Goal: Task Accomplishment & Management: Manage account settings

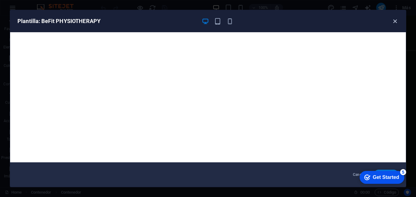
click at [393, 20] on icon "button" at bounding box center [394, 21] width 7 height 7
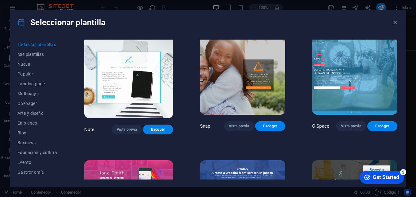
scroll to position [6100, 0]
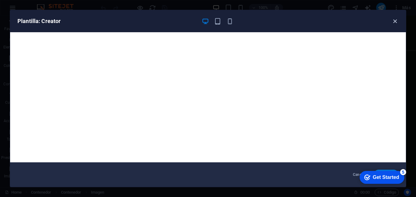
click at [394, 21] on icon "button" at bounding box center [394, 21] width 7 height 7
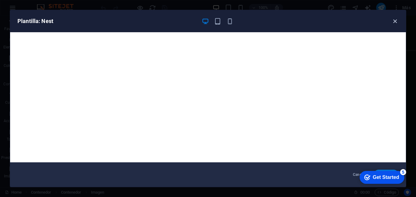
click at [393, 24] on icon "button" at bounding box center [394, 21] width 7 height 7
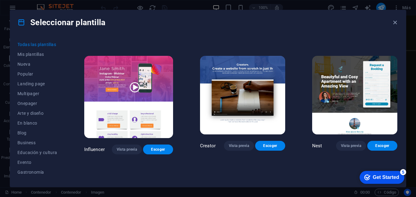
scroll to position [6204, 0]
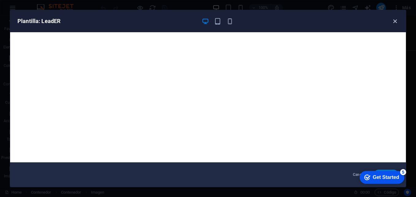
click at [395, 21] on icon "button" at bounding box center [394, 21] width 7 height 7
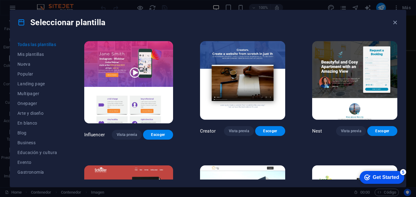
drag, startPoint x: 397, startPoint y: 168, endPoint x: 397, endPoint y: 173, distance: 4.3
click at [397, 173] on div "checkmark Get Started 5 First Steps in the Editor Let's guide you through the t…" at bounding box center [381, 176] width 51 height 18
click at [394, 175] on div "Get Started" at bounding box center [386, 177] width 26 height 6
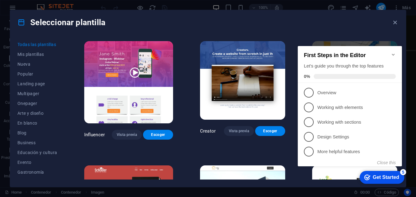
click at [392, 54] on h2 "First Steps in the Editor" at bounding box center [350, 55] width 92 height 6
click at [392, 52] on icon "Minimize checklist" at bounding box center [393, 54] width 5 height 5
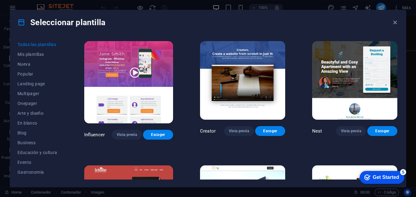
click at [398, 169] on div "checkmark Get Started 5 First Steps in the Editor Let's guide you through the t…" at bounding box center [381, 176] width 52 height 18
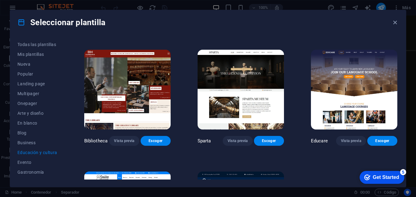
scroll to position [114, 0]
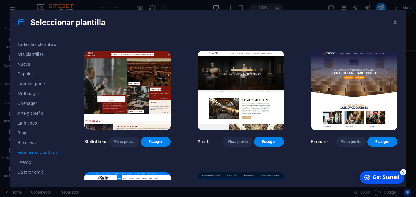
click at [233, 91] on img at bounding box center [240, 91] width 86 height 80
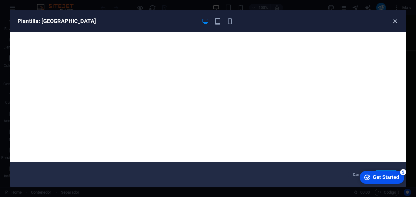
click at [395, 19] on icon "button" at bounding box center [394, 21] width 7 height 7
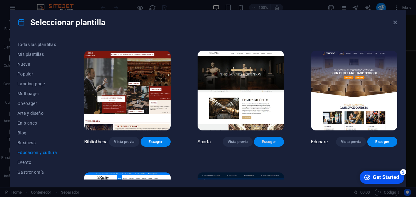
click at [270, 141] on span "Escoger" at bounding box center [269, 141] width 20 height 5
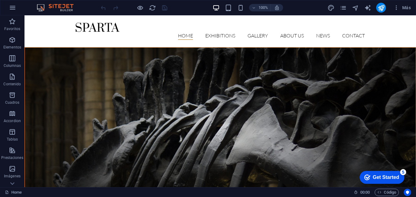
drag, startPoint x: 411, startPoint y: 22, endPoint x: 436, endPoint y: 27, distance: 25.3
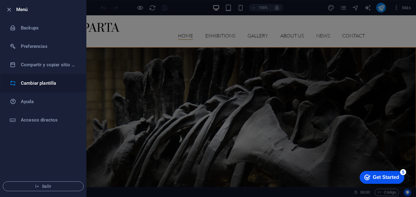
click at [38, 84] on h6 "Cambiar plantilla" at bounding box center [49, 82] width 57 height 7
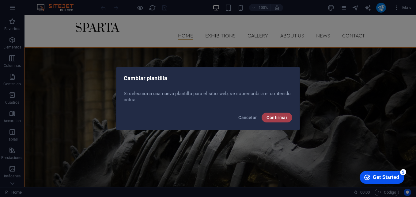
click at [266, 117] on button "Confirmar" at bounding box center [276, 117] width 31 height 10
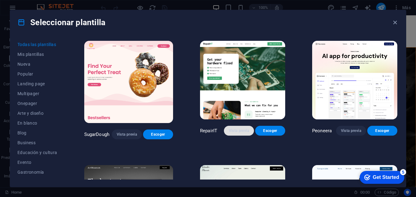
click at [239, 131] on span "Vista previa" at bounding box center [239, 130] width 20 height 5
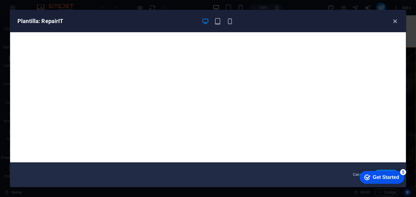
click at [395, 19] on icon "button" at bounding box center [394, 21] width 7 height 7
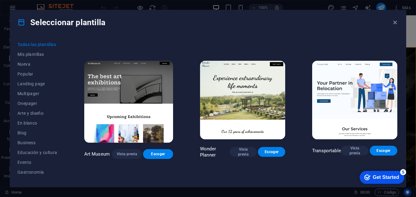
scroll to position [118, 0]
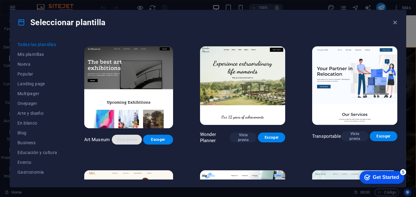
click at [118, 137] on span "Vista previa" at bounding box center [127, 139] width 20 height 5
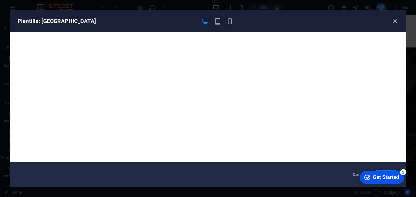
click at [392, 24] on icon "button" at bounding box center [394, 21] width 7 height 7
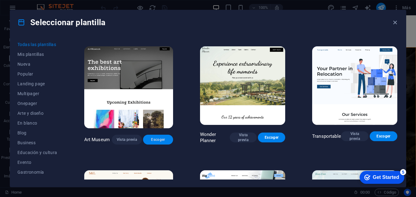
click at [152, 137] on span "Escoger" at bounding box center [158, 139] width 20 height 5
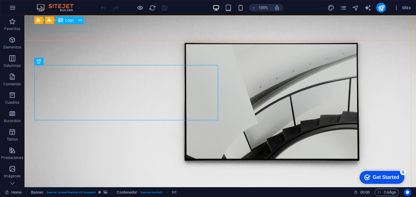
click at [69, 20] on span "Logo" at bounding box center [70, 20] width 8 height 4
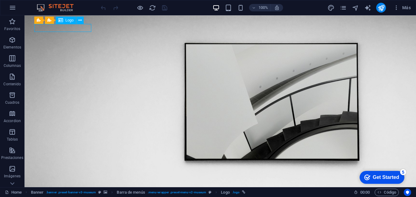
click at [69, 20] on span "Logo" at bounding box center [70, 20] width 8 height 4
click at [69, 21] on span "Logo" at bounding box center [70, 20] width 8 height 4
select select "px"
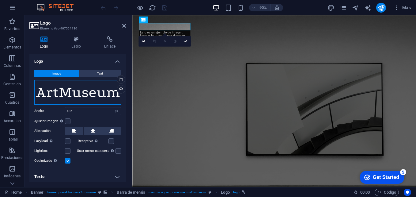
click at [106, 99] on div "Arrastra archivos aquí, haz clic para escoger archivos o selecciona archivos de…" at bounding box center [77, 92] width 87 height 24
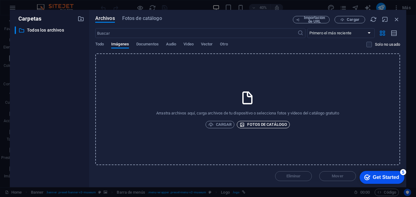
click at [265, 126] on span "Fotos de catálogo" at bounding box center [262, 124] width 47 height 7
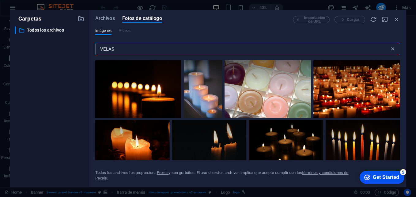
type input "VELAS"
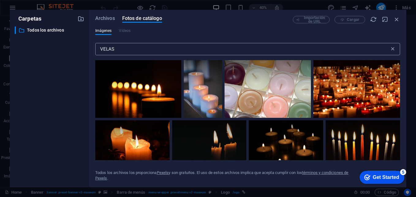
click at [394, 50] on icon at bounding box center [392, 49] width 6 height 6
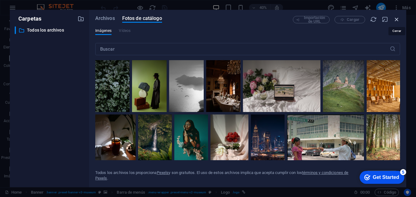
click at [396, 22] on icon "button" at bounding box center [396, 19] width 7 height 7
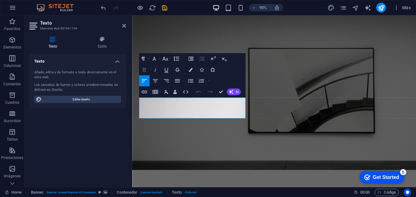
click at [144, 71] on icon "button" at bounding box center [144, 70] width 3 height 4
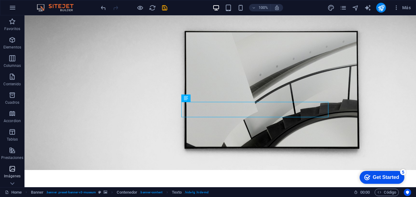
click at [12, 170] on icon "button" at bounding box center [12, 168] width 7 height 7
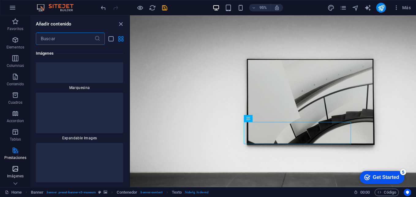
scroll to position [6044, 0]
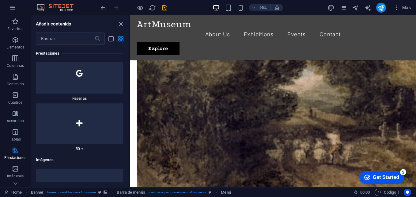
scroll to position [1552, 0]
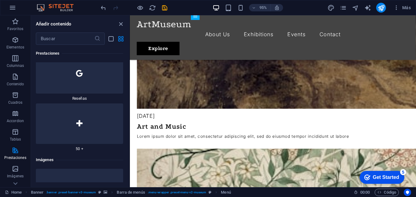
drag, startPoint x: 428, startPoint y: 30, endPoint x: 545, endPoint y: 203, distance: 208.8
click at [402, 171] on div "5" at bounding box center [403, 172] width 6 height 6
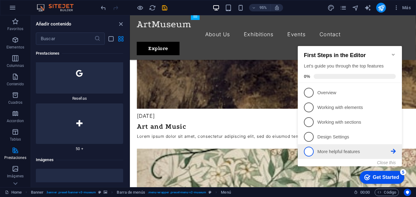
click at [369, 146] on link "5 More helpful features - incomplete" at bounding box center [350, 151] width 92 height 10
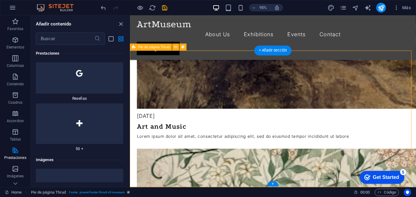
drag, startPoint x: 424, startPoint y: 176, endPoint x: 423, endPoint y: 172, distance: 4.5
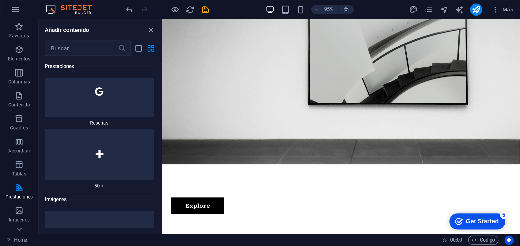
scroll to position [0, 0]
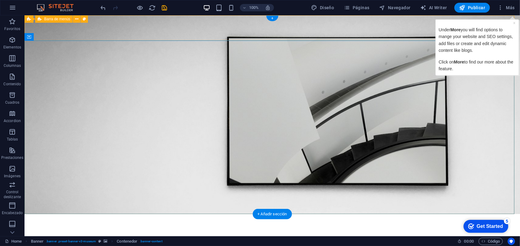
click at [69, 196] on div "About Us Exhibitions Events Contact Explore" at bounding box center [271, 236] width 495 height 47
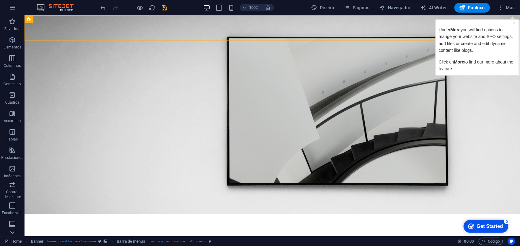
click at [12, 196] on icon at bounding box center [12, 232] width 9 height 9
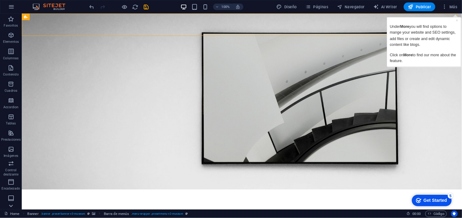
scroll to position [55, 0]
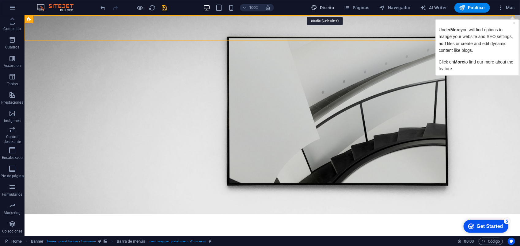
click at [317, 7] on icon "button" at bounding box center [314, 8] width 6 height 6
select select "px"
select select "300"
select select "px"
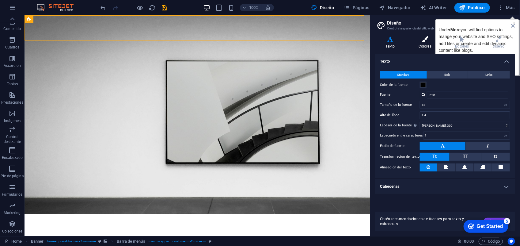
click at [415, 46] on h4 "Colores" at bounding box center [425, 42] width 37 height 13
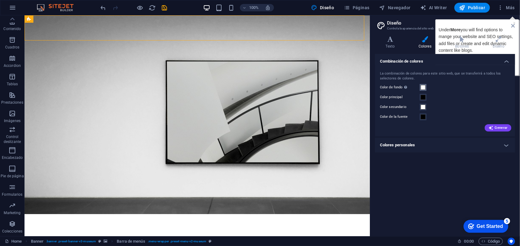
click at [415, 87] on span at bounding box center [422, 87] width 5 height 5
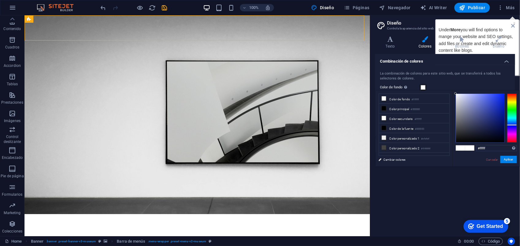
click at [415, 125] on div at bounding box center [512, 117] width 10 height 49
click at [415, 127] on div at bounding box center [480, 118] width 48 height 48
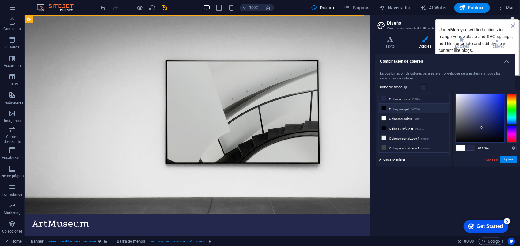
click at [415, 107] on li "Color principal #000000" at bounding box center [414, 108] width 70 height 10
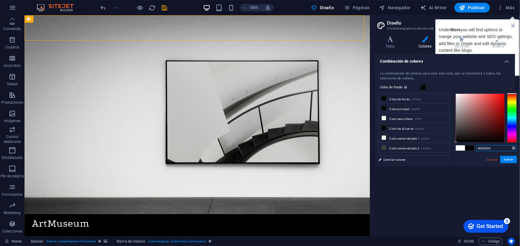
click at [415, 149] on input "#000000" at bounding box center [496, 148] width 41 height 6
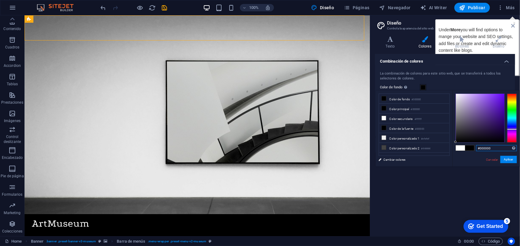
click at [415, 129] on div at bounding box center [512, 117] width 10 height 49
click at [415, 123] on div at bounding box center [480, 118] width 48 height 48
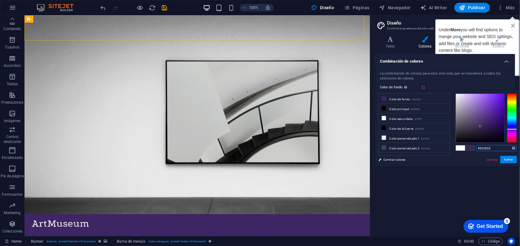
click at [415, 126] on div at bounding box center [480, 118] width 48 height 48
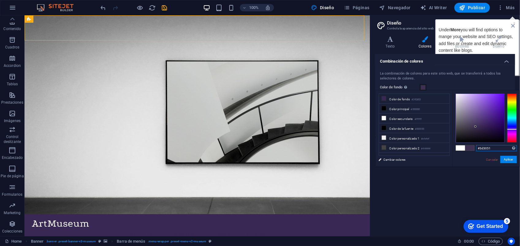
click at [415, 126] on div at bounding box center [480, 118] width 48 height 48
click at [415, 121] on div at bounding box center [480, 118] width 48 height 48
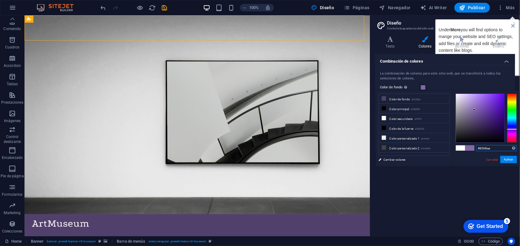
click at [415, 110] on div at bounding box center [480, 118] width 48 height 48
click at [415, 112] on div at bounding box center [480, 118] width 48 height 48
click at [415, 112] on div at bounding box center [470, 112] width 2 height 2
click at [415, 112] on div at bounding box center [480, 118] width 48 height 48
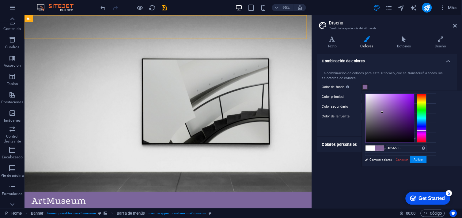
click at [415, 131] on div at bounding box center [422, 118] width 10 height 49
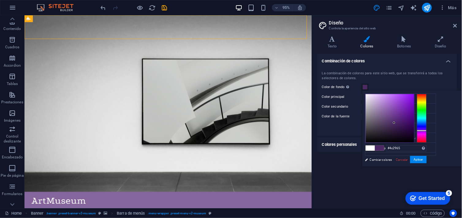
click at [394, 123] on div at bounding box center [390, 118] width 48 height 48
click at [391, 121] on div at bounding box center [390, 118] width 48 height 48
click at [391, 117] on div at bounding box center [390, 118] width 48 height 48
type input "#5d3e73"
click at [388, 120] on div at bounding box center [390, 118] width 48 height 48
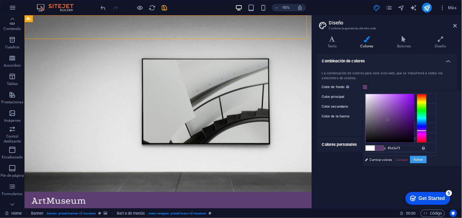
click at [415, 158] on button "Aplicar" at bounding box center [418, 159] width 17 height 7
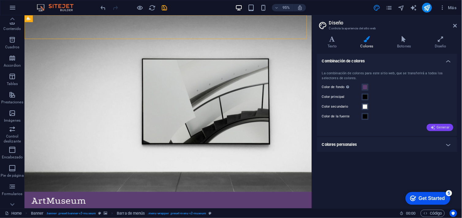
click at [415, 129] on icon "button" at bounding box center [432, 127] width 5 height 5
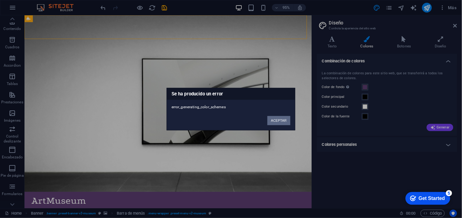
click at [284, 121] on button "ACEPTAR" at bounding box center [278, 120] width 23 height 9
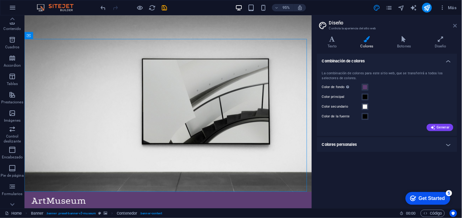
click at [415, 26] on icon at bounding box center [455, 25] width 4 height 5
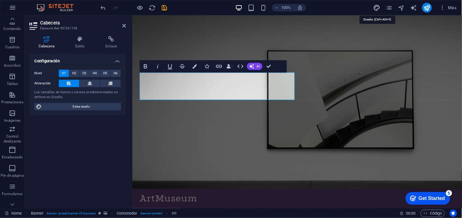
click at [375, 6] on icon "design" at bounding box center [376, 7] width 7 height 7
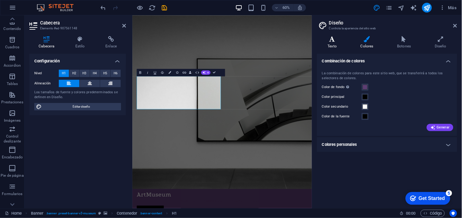
click at [337, 48] on h4 "Texto" at bounding box center [333, 42] width 33 height 13
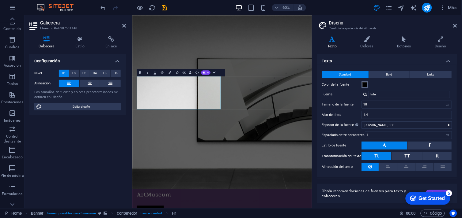
click at [365, 84] on span at bounding box center [364, 84] width 5 height 5
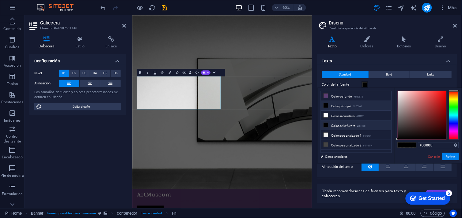
click at [358, 128] on li "Color de la fuente #000000" at bounding box center [356, 126] width 70 height 10
click at [385, 75] on button "Bold" at bounding box center [389, 74] width 41 height 7
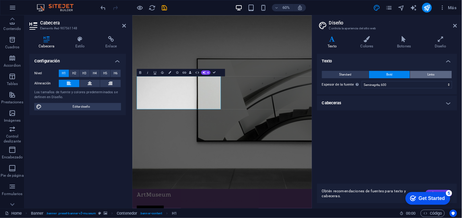
click at [415, 74] on span "Links" at bounding box center [430, 74] width 7 height 7
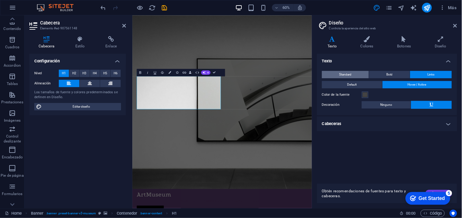
click at [352, 75] on button "Standard" at bounding box center [345, 74] width 47 height 7
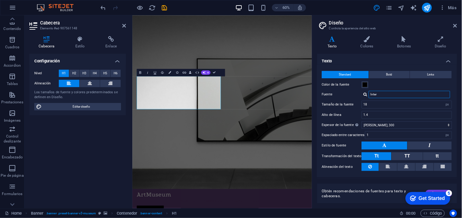
click at [380, 96] on input "Inter" at bounding box center [409, 94] width 81 height 7
click at [404, 147] on button at bounding box center [385, 146] width 46 height 8
click at [381, 91] on input "In" at bounding box center [409, 94] width 81 height 7
type input "I"
click at [380, 108] on div "Podkova" at bounding box center [410, 110] width 81 height 6
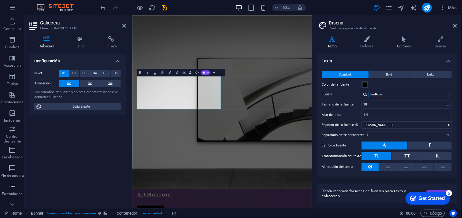
click at [383, 94] on input "Podkova" at bounding box center [409, 94] width 81 height 7
type input "Podk"
click at [383, 112] on div "Gestionar fuentes →" at bounding box center [410, 111] width 81 height 8
select select "popularity"
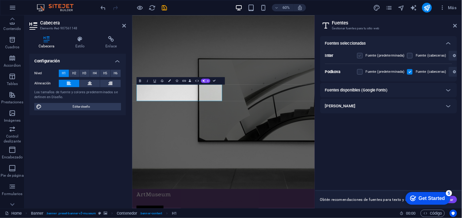
click at [360, 54] on label at bounding box center [360, 56] width 6 height 6
click at [0, 0] on input "checkbox" at bounding box center [0, 0] width 0 height 0
click at [410, 56] on label at bounding box center [410, 56] width 6 height 6
click at [0, 0] on input "checkbox" at bounding box center [0, 0] width 0 height 0
click at [415, 196] on div "checkmark Get Started 5 First Steps in the Editor Let's guide you through the t…" at bounding box center [426, 198] width 52 height 18
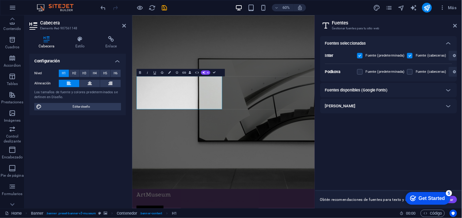
click at [412, 73] on span at bounding box center [413, 71] width 3 height 3
click at [409, 72] on label at bounding box center [410, 72] width 6 height 6
click at [0, 0] on input "checkbox" at bounding box center [0, 0] width 0 height 0
click at [363, 71] on span at bounding box center [363, 71] width 3 height 3
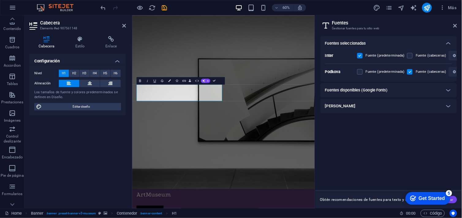
click at [415, 196] on button "Generar" at bounding box center [443, 199] width 27 height 7
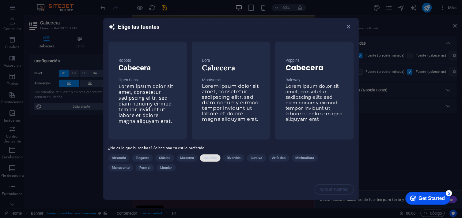
click at [214, 157] on span "Atrevido" at bounding box center [210, 158] width 13 height 7
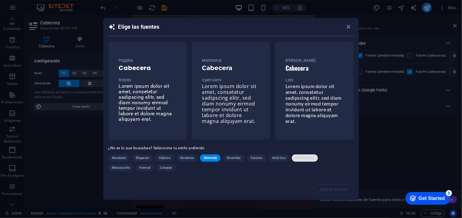
click at [301, 157] on span "Minimalista" at bounding box center [304, 158] width 19 height 7
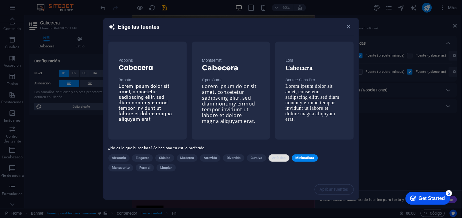
click at [283, 157] on span "Artístico" at bounding box center [278, 158] width 13 height 7
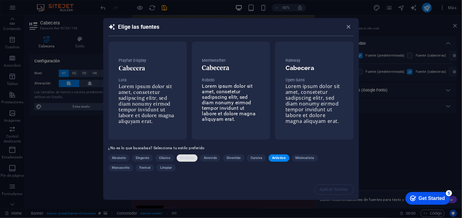
click at [192, 158] on span "Moderno" at bounding box center [187, 158] width 14 height 7
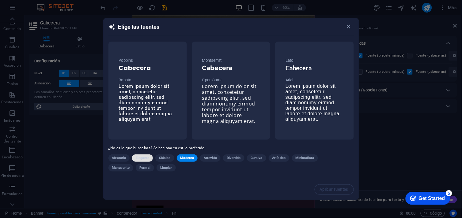
click at [142, 155] on span "Elegante" at bounding box center [142, 158] width 13 height 7
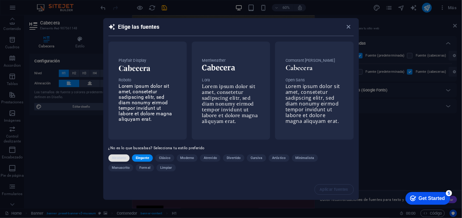
click at [123, 157] on span "Aleatorio" at bounding box center [119, 158] width 14 height 7
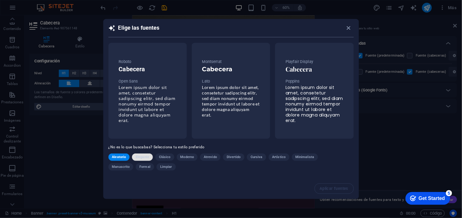
click at [140, 158] on span "Elegante" at bounding box center [142, 157] width 13 height 7
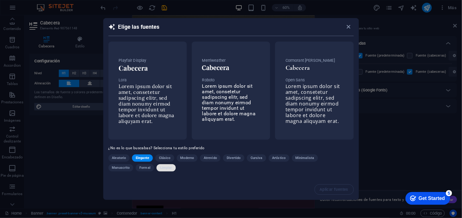
click at [163, 165] on span "Limpiar" at bounding box center [166, 167] width 12 height 7
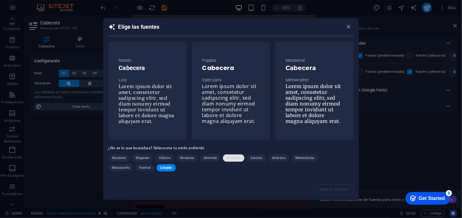
click at [228, 155] on span "Divertido" at bounding box center [234, 158] width 14 height 7
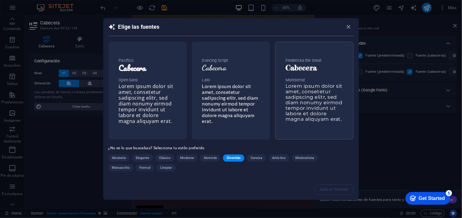
click at [300, 69] on h6 "Cabecera" at bounding box center [314, 67] width 58 height 7
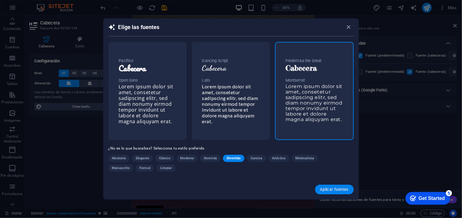
click at [327, 188] on span "Aplicar fuentes" at bounding box center [334, 189] width 29 height 5
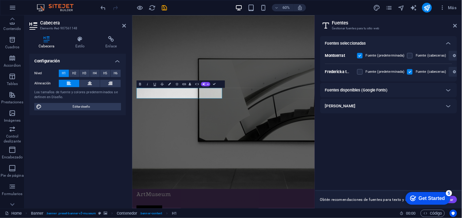
click at [328, 105] on h6 "Cargar fuentes" at bounding box center [340, 106] width 31 height 7
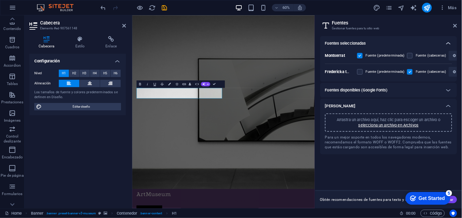
click at [415, 41] on icon at bounding box center [448, 43] width 7 height 7
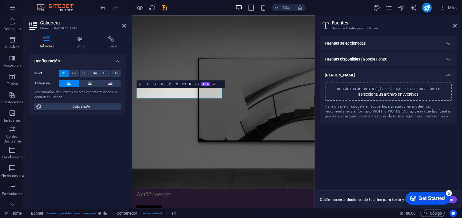
click at [392, 26] on h3 "Gestionar fuentes para tu sitio web" at bounding box center [388, 29] width 113 height 6
click at [353, 29] on h3 "Gestionar fuentes para tu sitio web" at bounding box center [388, 29] width 113 height 6
click at [357, 46] on h6 "Fuentes seleccionadas" at bounding box center [345, 43] width 41 height 7
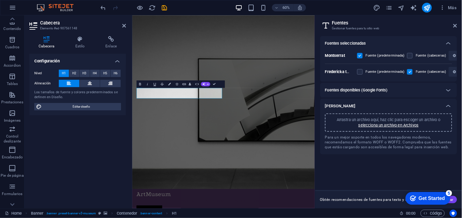
click at [343, 88] on h6 "Fuentes disponibles (Google Fonts)" at bounding box center [356, 90] width 63 height 7
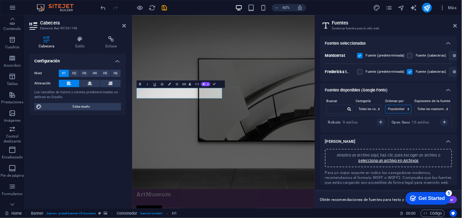
click at [392, 108] on select "Nombre Categoría Popularidad" at bounding box center [398, 109] width 26 height 8
click at [386, 105] on select "Nombre Categoría Popularidad" at bounding box center [398, 109] width 26 height 8
click at [407, 120] on strong "Open Sans" at bounding box center [402, 122] width 21 height 4
click at [415, 123] on icon "button" at bounding box center [444, 123] width 3 height 4
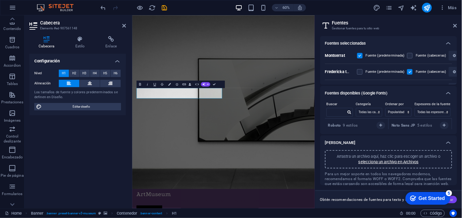
click at [415, 196] on span "Generar" at bounding box center [443, 199] width 19 height 5
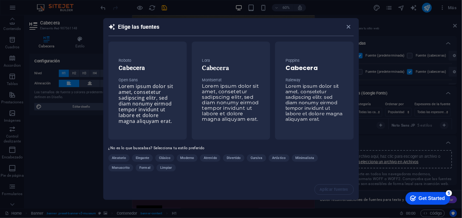
click at [368, 128] on div "Elige las fuentes Roboto Cabecera Open Sans Lorem ipsum dolor sit amet, consete…" at bounding box center [231, 109] width 462 height 218
click at [347, 30] on icon "button" at bounding box center [348, 26] width 7 height 7
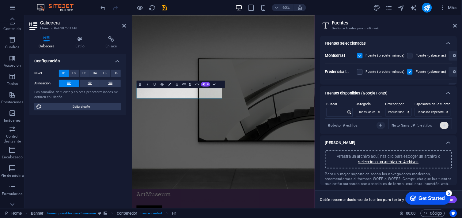
click at [415, 124] on icon "button" at bounding box center [444, 126] width 3 height 4
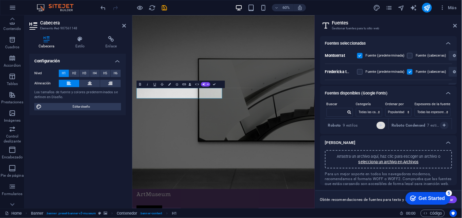
click at [381, 124] on icon "button" at bounding box center [380, 126] width 3 height 4
click at [354, 128] on span "Arimo 8 estilos" at bounding box center [341, 125] width 27 height 5
click at [354, 127] on span "Arimo 8 estilos" at bounding box center [341, 125] width 27 height 5
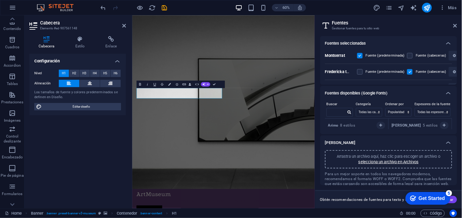
click at [354, 127] on span "Arimo 8 estilos" at bounding box center [341, 125] width 27 height 5
drag, startPoint x: 354, startPoint y: 127, endPoint x: 438, endPoint y: 185, distance: 102.3
click at [415, 185] on div "Fuentes seleccionadas Montserrat Fuente (predeterminada) Fuente (cabeceras) Fre…" at bounding box center [388, 110] width 137 height 149
click at [415, 196] on div "checkmark Get Started 5 First Steps in the Editor Let's guide you through the t…" at bounding box center [426, 198] width 52 height 18
click at [342, 110] on input "text" at bounding box center [336, 112] width 19 height 8
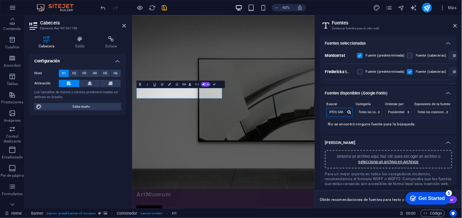
scroll to position [0, 3]
type input "OPEN SANS"
click at [350, 114] on icon at bounding box center [348, 113] width 3 height 4
click at [415, 113] on select "Todas las espesores de fuente 100 100italic 200 200italic 300 300italic 500 500…" at bounding box center [432, 112] width 35 height 8
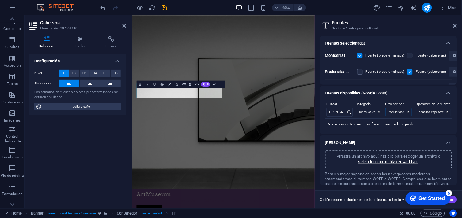
click at [408, 110] on select "Nombre Categoría Popularidad" at bounding box center [398, 112] width 26 height 8
click at [381, 114] on select "Todas las categorías serif display monospace sans-serif handwriting" at bounding box center [369, 112] width 26 height 8
select select "sans-serif"
click at [357, 108] on select "Todas las categorías serif display monospace sans-serif handwriting" at bounding box center [369, 112] width 26 height 8
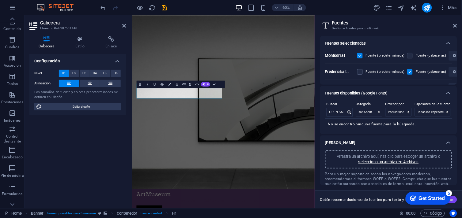
click at [415, 196] on button "Generar" at bounding box center [443, 199] width 27 height 7
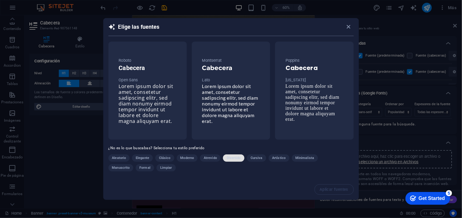
click at [232, 158] on span "Divertido" at bounding box center [234, 158] width 14 height 7
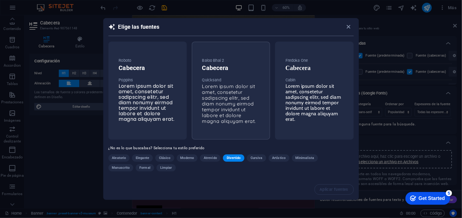
click at [244, 102] on span "Lorem ipsum dolor sit amet, consetetur sadipscing elitr, sed diam nonumy eirmod…" at bounding box center [229, 103] width 54 height 41
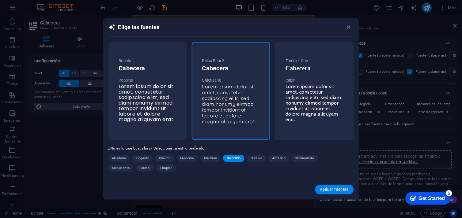
click at [347, 192] on span "Aplicar fuentes" at bounding box center [334, 189] width 29 height 5
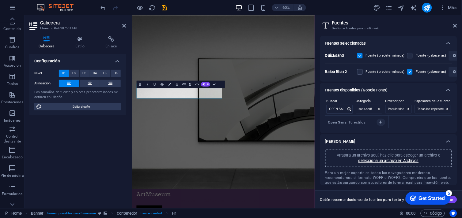
click at [347, 192] on div "Obtén recomendaciones de fuentes para texto y cabeceras. Generar" at bounding box center [388, 199] width 147 height 18
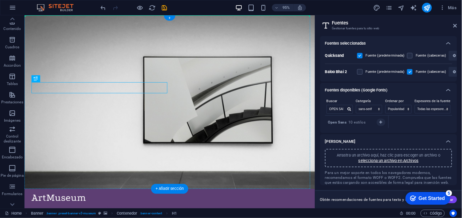
drag, startPoint x: 173, startPoint y: 94, endPoint x: 176, endPoint y: 96, distance: 4.2
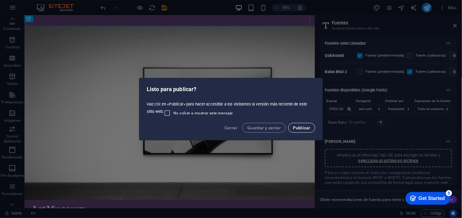
click at [295, 128] on span "Publicar" at bounding box center [301, 128] width 17 height 5
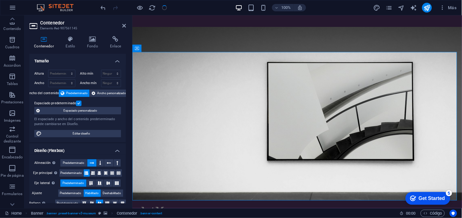
click at [124, 79] on div "Altura Predeterminado px rem % vh vw Alto mín Ninguno px rem % vh vw Ancho Pred…" at bounding box center [77, 103] width 96 height 77
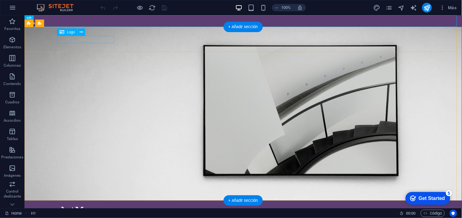
click at [91, 205] on div at bounding box center [242, 209] width 367 height 8
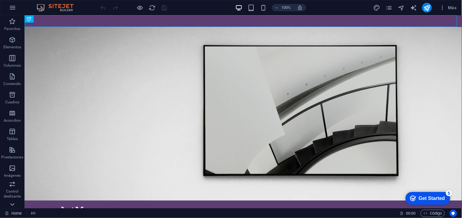
click at [12, 204] on icon at bounding box center [12, 205] width 9 height 9
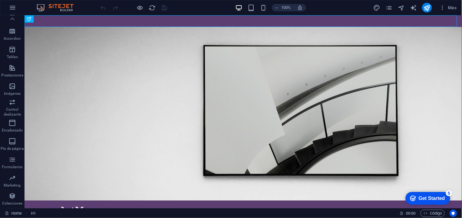
click at [12, 204] on p "Colecciones" at bounding box center [12, 203] width 20 height 5
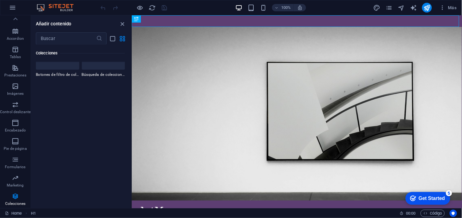
scroll to position [5656, 0]
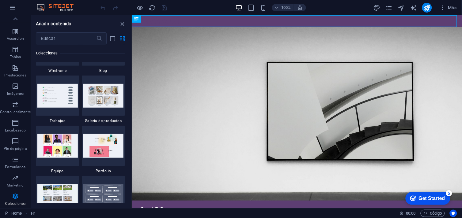
drag, startPoint x: 129, startPoint y: 184, endPoint x: 0, endPoint y: 148, distance: 134.2
click at [132, 163] on section "Favoritos Elementos Columnas Contenido Cuadros Accordion Tablas Prestaciones Im…" at bounding box center [231, 111] width 462 height 193
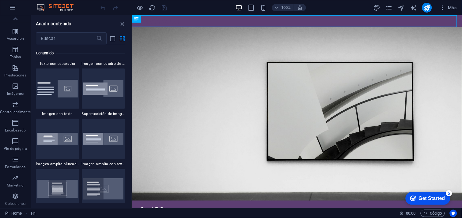
scroll to position [310, 0]
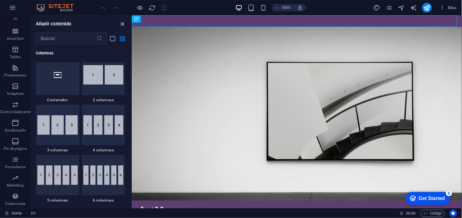
click at [123, 24] on icon "close panel" at bounding box center [122, 24] width 7 height 7
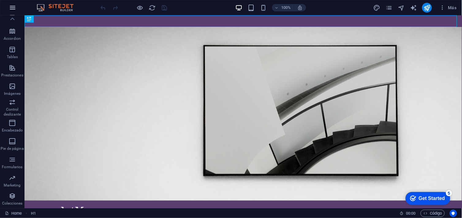
click at [0, 0] on icon "button" at bounding box center [0, 0] width 0 height 0
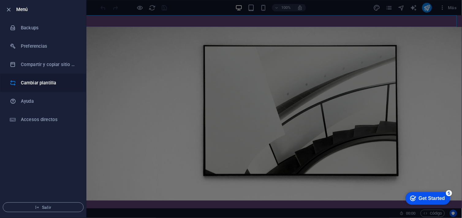
click at [51, 79] on h6 "Cambiar plantilla" at bounding box center [49, 82] width 57 height 7
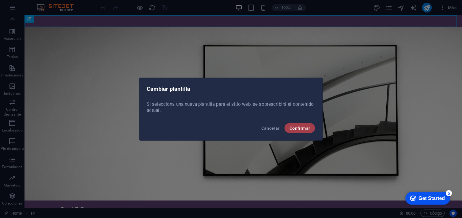
click at [292, 129] on span "Confirmar" at bounding box center [299, 128] width 21 height 5
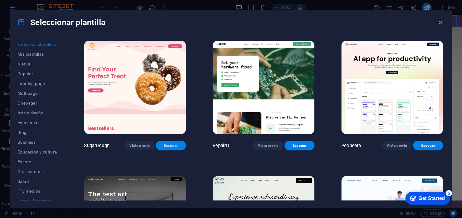
click at [167, 143] on span "Escoger" at bounding box center [171, 145] width 20 height 5
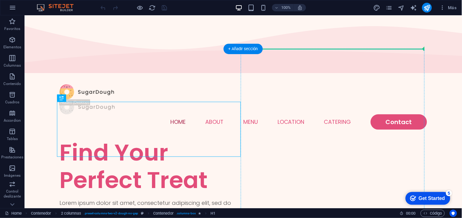
drag, startPoint x: 208, startPoint y: 125, endPoint x: 241, endPoint y: 117, distance: 33.8
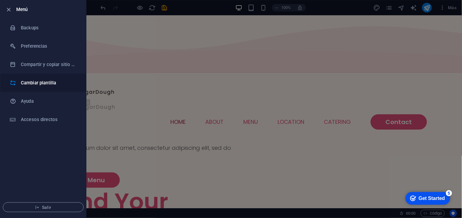
click at [39, 85] on h6 "Cambiar plantilla" at bounding box center [49, 82] width 57 height 7
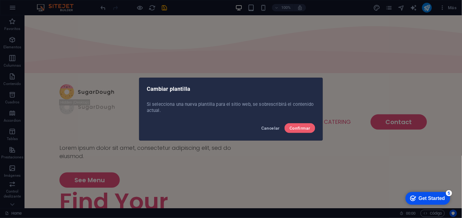
click at [264, 126] on span "Cancelar" at bounding box center [270, 128] width 18 height 5
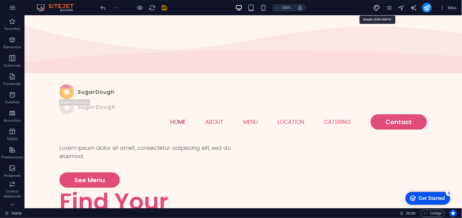
click at [377, 9] on icon "design" at bounding box center [376, 7] width 7 height 7
select select "px"
select select "300"
select select "px"
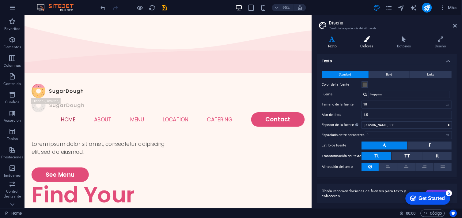
click at [373, 45] on h4 "Colores" at bounding box center [368, 42] width 37 height 13
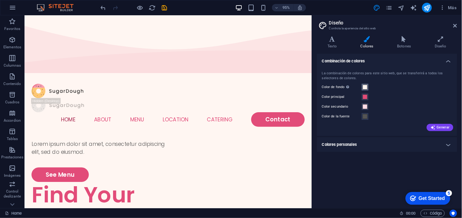
click at [363, 86] on span at bounding box center [364, 87] width 5 height 5
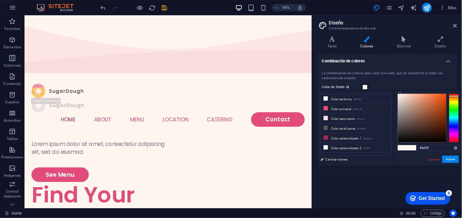
click at [451, 130] on div at bounding box center [454, 118] width 10 height 49
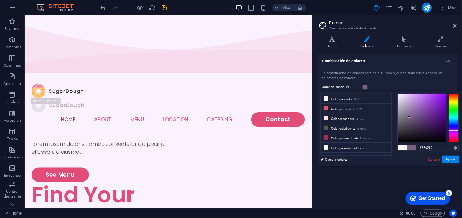
click at [409, 117] on div at bounding box center [422, 118] width 48 height 48
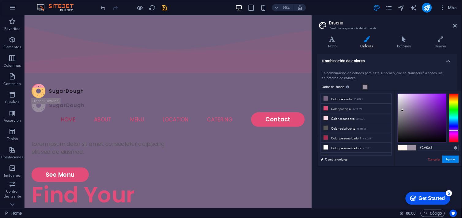
click at [402, 111] on div at bounding box center [422, 118] width 48 height 48
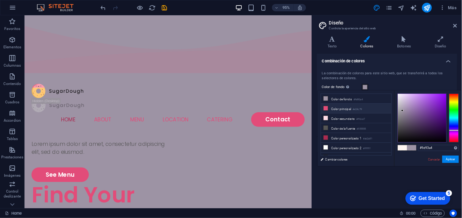
click at [366, 108] on li "Color principal #e24c79" at bounding box center [356, 109] width 70 height 10
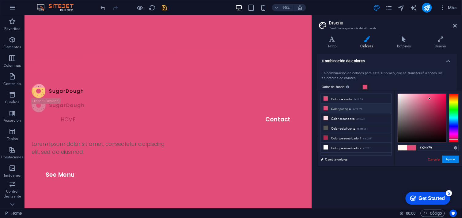
click at [374, 107] on li "Color principal #e24c79" at bounding box center [356, 109] width 70 height 10
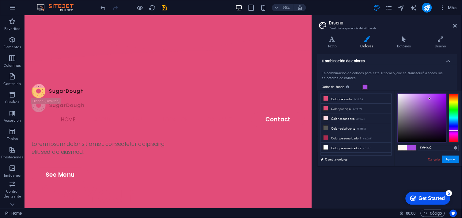
click at [450, 131] on div at bounding box center [454, 118] width 10 height 49
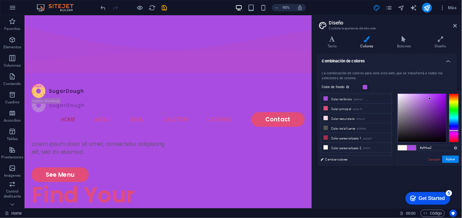
type input "#e9e0ee"
click at [400, 97] on div at bounding box center [422, 118] width 48 height 48
click at [442, 157] on button "Aplicar" at bounding box center [450, 159] width 17 height 7
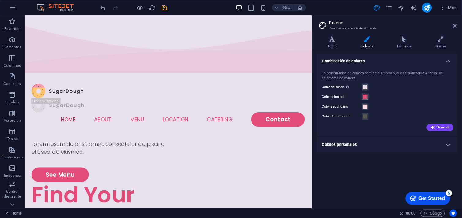
click at [365, 96] on span at bounding box center [364, 97] width 5 height 5
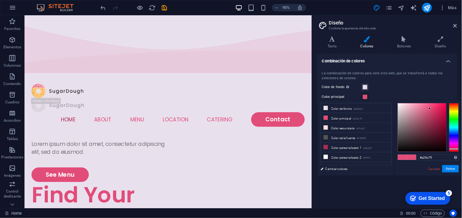
type input "#121212"
click at [398, 148] on div at bounding box center [422, 127] width 48 height 48
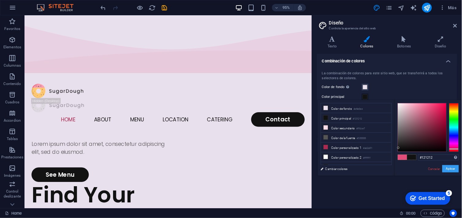
click at [452, 171] on button "Aplicar" at bounding box center [450, 168] width 17 height 7
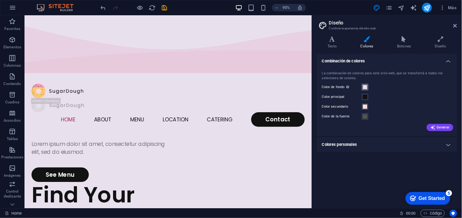
click at [365, 85] on span at bounding box center [364, 87] width 5 height 5
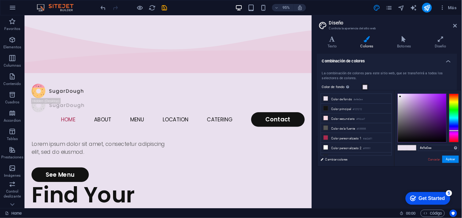
type input "#a48fb1"
click at [407, 108] on div at bounding box center [422, 118] width 48 height 48
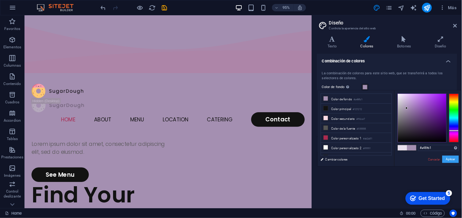
click at [447, 161] on button "Aplicar" at bounding box center [450, 159] width 17 height 7
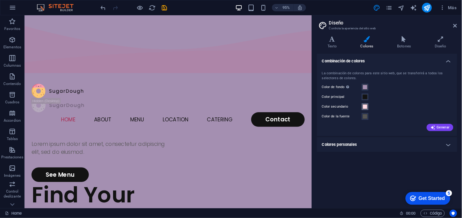
click at [365, 107] on span at bounding box center [364, 106] width 5 height 5
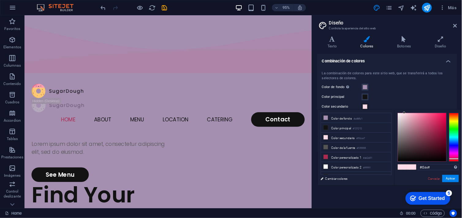
click at [452, 150] on div at bounding box center [454, 137] width 10 height 49
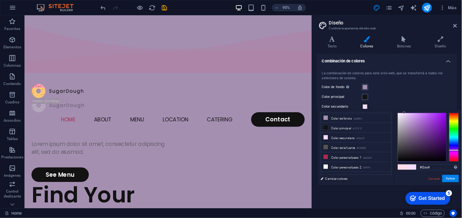
type input "#a836ee"
click at [435, 116] on div at bounding box center [422, 137] width 48 height 48
click at [445, 180] on button "Aplicar" at bounding box center [450, 178] width 17 height 7
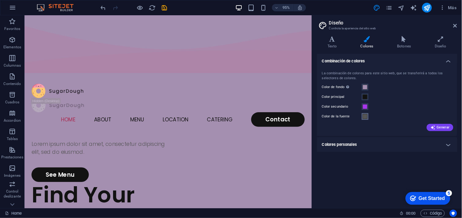
click at [365, 117] on span at bounding box center [364, 116] width 5 height 5
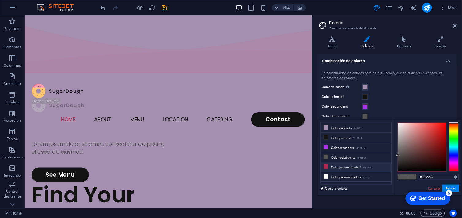
click at [361, 167] on li "Color personalizado 1 #ab2a51" at bounding box center [356, 167] width 70 height 10
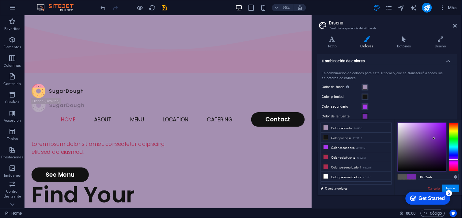
click at [452, 160] on div at bounding box center [454, 147] width 10 height 49
click at [442, 126] on div at bounding box center [422, 147] width 48 height 48
click at [453, 187] on button "Aplicar" at bounding box center [450, 188] width 17 height 7
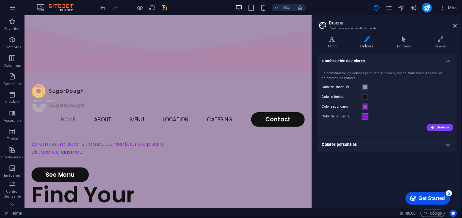
click at [366, 117] on span at bounding box center [364, 116] width 5 height 5
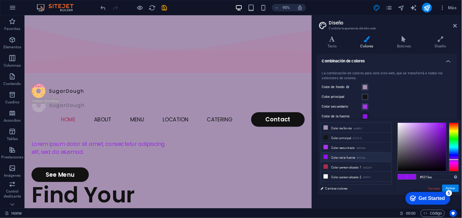
click at [376, 156] on li "Color de la fuente #9213ec" at bounding box center [356, 157] width 70 height 10
type input "#eeeaf1"
click at [399, 126] on div at bounding box center [422, 147] width 48 height 48
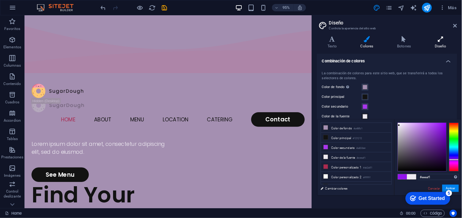
click at [439, 44] on h4 "Diseño" at bounding box center [440, 42] width 33 height 13
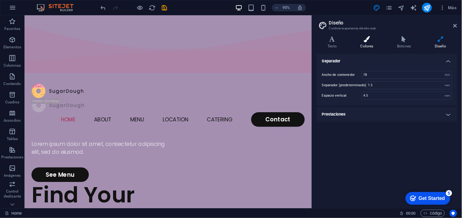
click at [372, 47] on h4 "Colores" at bounding box center [368, 42] width 37 height 13
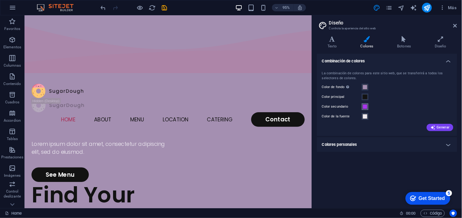
click at [365, 106] on span at bounding box center [364, 106] width 5 height 5
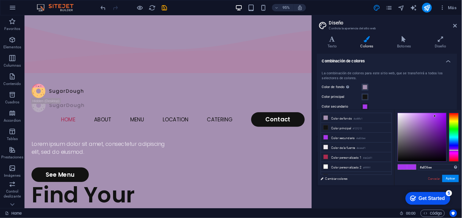
type input "#6d6a70"
click at [400, 140] on div at bounding box center [422, 137] width 48 height 48
click at [452, 180] on button "Aplicar" at bounding box center [450, 178] width 17 height 7
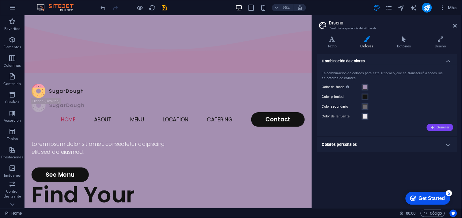
click at [433, 127] on icon "button" at bounding box center [432, 127] width 5 height 5
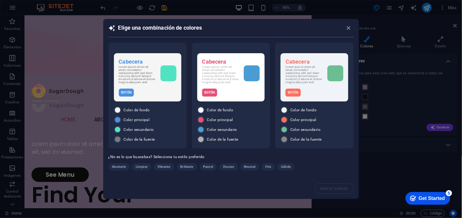
drag, startPoint x: 418, startPoint y: 126, endPoint x: 379, endPoint y: 121, distance: 39.8
click at [379, 121] on div "Elige una combinación de colores Cabecera Lorem ipsum dolor sit amet, consetetu…" at bounding box center [231, 109] width 462 height 218
click at [350, 28] on icon "button" at bounding box center [348, 27] width 7 height 7
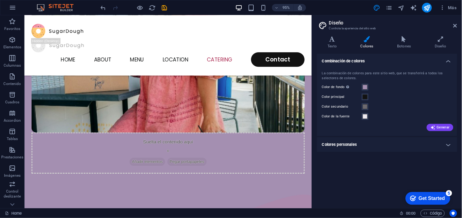
scroll to position [1585, 0]
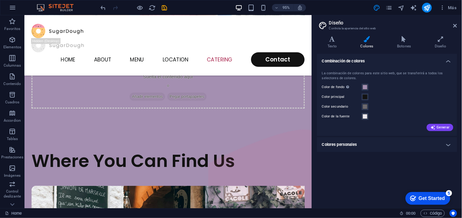
drag, startPoint x: 324, startPoint y: 40, endPoint x: 354, endPoint y: 221, distance: 182.8
click at [361, 45] on h4 "Colores" at bounding box center [368, 42] width 37 height 13
click at [335, 41] on icon at bounding box center [332, 39] width 30 height 6
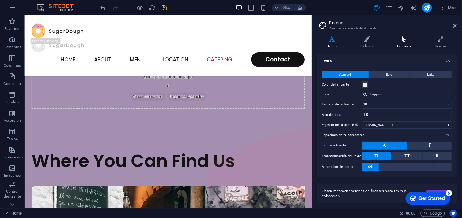
click at [402, 42] on h4 "Botones" at bounding box center [405, 42] width 38 height 13
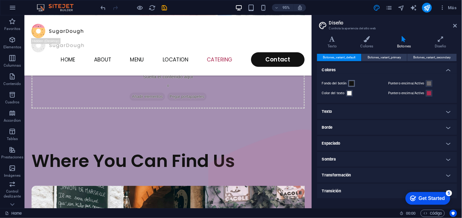
click at [352, 84] on span at bounding box center [351, 83] width 5 height 5
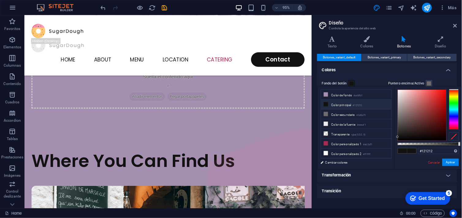
type input "#494545"
click at [400, 126] on div at bounding box center [422, 115] width 48 height 51
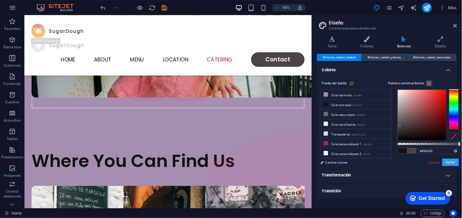
click at [446, 162] on button "Aplicar" at bounding box center [450, 162] width 17 height 7
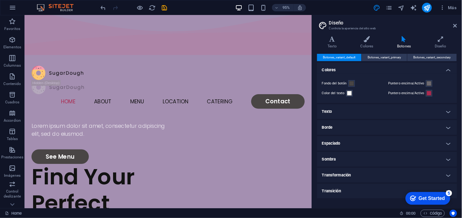
scroll to position [0, 0]
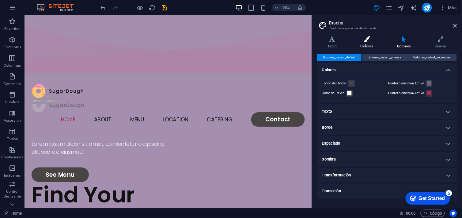
click at [363, 43] on h4 "Colores" at bounding box center [368, 42] width 37 height 13
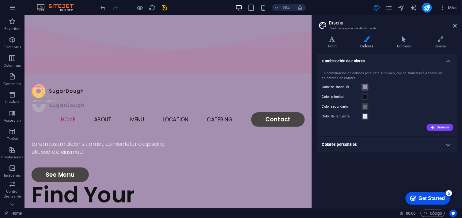
click at [364, 87] on span at bounding box center [364, 87] width 5 height 5
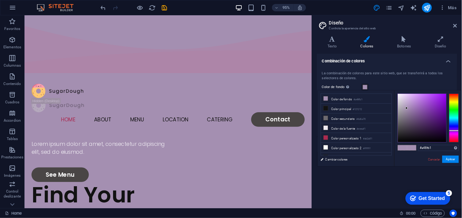
type input "#b5a2c1"
click at [405, 105] on div at bounding box center [422, 118] width 48 height 48
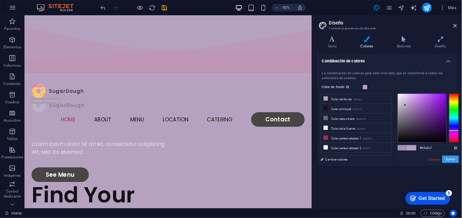
click at [448, 157] on button "Aplicar" at bounding box center [450, 159] width 17 height 7
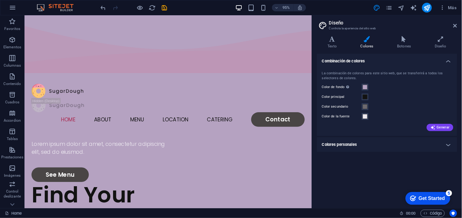
click at [450, 146] on h4 "Colores personales" at bounding box center [387, 144] width 140 height 15
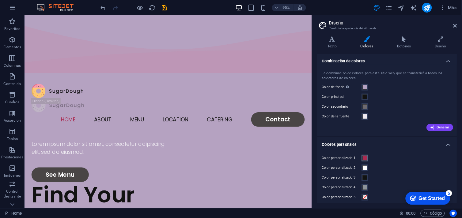
click at [366, 159] on span at bounding box center [364, 158] width 5 height 5
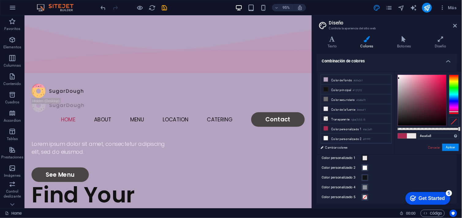
click at [399, 78] on div at bounding box center [422, 100] width 48 height 51
click at [398, 77] on div at bounding box center [422, 100] width 48 height 51
type input "#f5f1f2"
click at [445, 146] on button "Aplicar" at bounding box center [450, 147] width 17 height 7
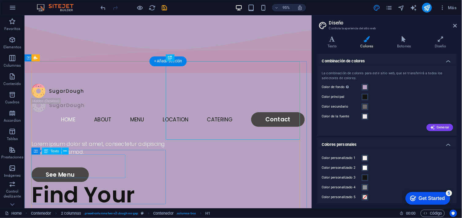
click at [47, 163] on div "Lorem ipsum dolor sit amet, consectetur adipiscing elit, sed do eiusmod." at bounding box center [104, 155] width 144 height 17
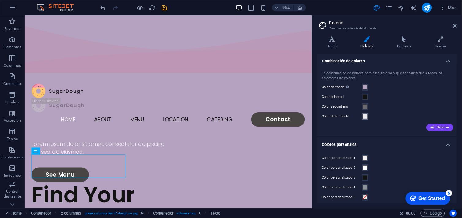
click at [365, 115] on span at bounding box center [364, 116] width 5 height 5
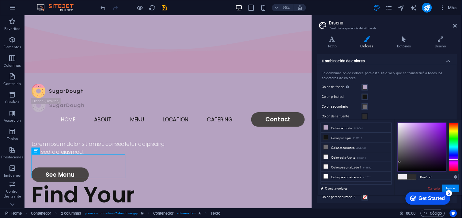
click at [400, 162] on div at bounding box center [422, 147] width 48 height 48
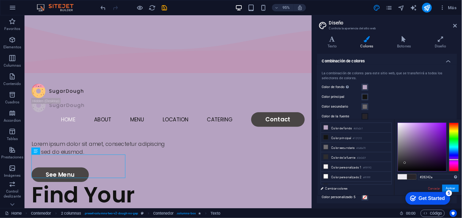
click at [405, 163] on div at bounding box center [422, 147] width 48 height 48
type input "#3e3c3f"
click at [400, 159] on div at bounding box center [422, 147] width 48 height 48
click at [443, 186] on button "Aplicar" at bounding box center [450, 188] width 17 height 7
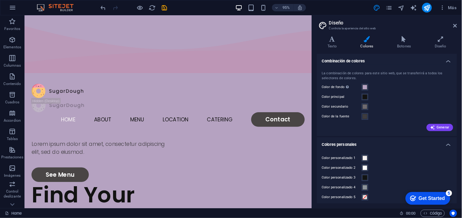
drag, startPoint x: 323, startPoint y: 29, endPoint x: 329, endPoint y: 17, distance: 13.6
click at [365, 87] on span at bounding box center [364, 87] width 5 height 5
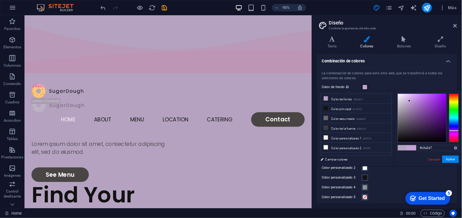
click at [409, 101] on div at bounding box center [422, 118] width 48 height 48
type input "#dbbfec"
click at [407, 97] on div at bounding box center [422, 118] width 48 height 48
click at [448, 159] on button "Aplicar" at bounding box center [450, 159] width 17 height 7
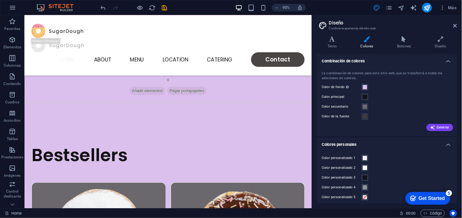
scroll to position [595, 0]
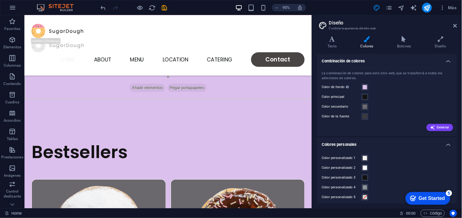
drag, startPoint x: 323, startPoint y: 37, endPoint x: 340, endPoint y: 111, distance: 75.7
click at [296, 54] on nav "Home About Menu Location Catering Contact" at bounding box center [175, 61] width 287 height 15
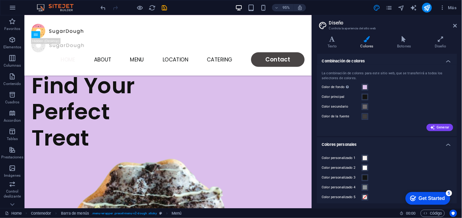
scroll to position [0, 0]
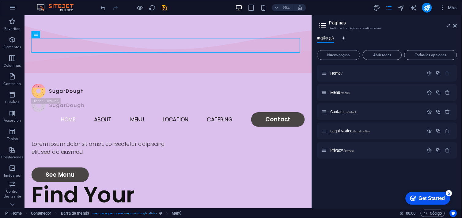
click at [343, 39] on icon "Pestañas de idiomas" at bounding box center [343, 38] width 3 height 4
select select "73"
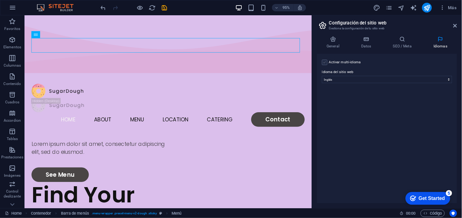
click at [325, 61] on label at bounding box center [325, 63] width 6 height 6
click at [0, 0] on input "Activar multi-idioma Para desactivar la opción multi-idioma, elimine todos los …" at bounding box center [0, 0] width 0 height 0
select select
click at [438, 80] on div "Idioma Abkhazian Afar Afrikaans Akan Albanés Alemán Amharic Árabe Aragonese Arm…" at bounding box center [391, 80] width 111 height 15
click at [445, 84] on div "Idioma Abkhazian Afar Afrikaans Akan Albanés Alemán Amharic Árabe Aragonese Arm…" at bounding box center [391, 80] width 111 height 15
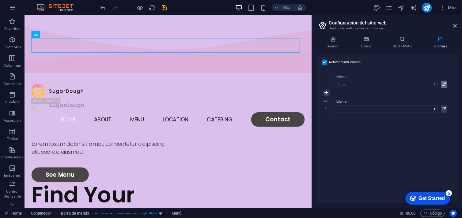
click at [445, 84] on icon at bounding box center [444, 84] width 4 height 7
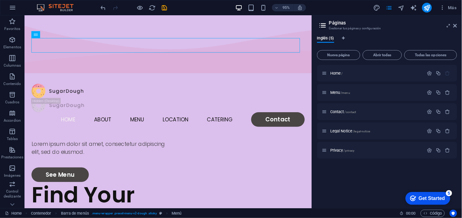
click at [363, 167] on div "Home / Menu /menu Contact /contact Legal Notice /legal-notice Privacy /privacy" at bounding box center [387, 134] width 140 height 139
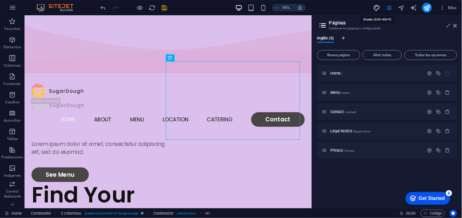
click at [375, 9] on icon "design" at bounding box center [376, 7] width 7 height 7
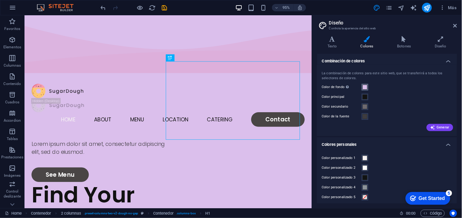
click at [366, 85] on span at bounding box center [364, 87] width 5 height 5
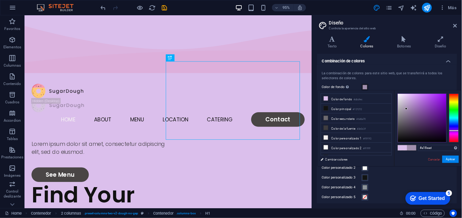
click at [406, 109] on div at bounding box center [422, 118] width 48 height 48
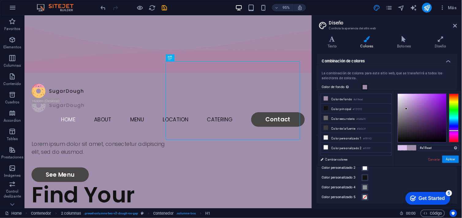
type input "#917c9d"
click at [407, 112] on div at bounding box center [422, 118] width 48 height 48
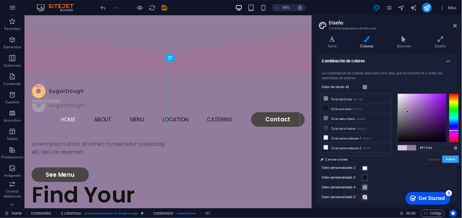
click at [447, 158] on button "Aplicar" at bounding box center [450, 159] width 17 height 7
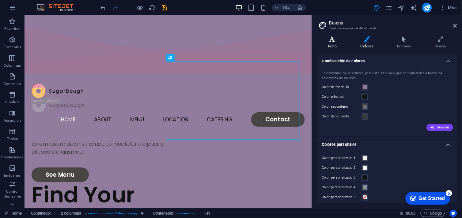
click at [328, 44] on h4 "Texto" at bounding box center [333, 42] width 33 height 13
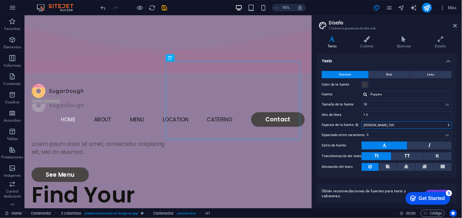
click at [448, 126] on select "Fino, 100 Extra delgado, 200 Delgado, 300 Normal, 400 Medio, 500 Seminegrita, 6…" at bounding box center [407, 125] width 90 height 7
select select "400"
click at [362, 122] on select "Fino, 100 Extra delgado, 200 Delgado, 300 Normal, 400 Medio, 500 Seminegrita, 6…" at bounding box center [407, 125] width 90 height 7
click at [388, 117] on input "1.5" at bounding box center [407, 114] width 90 height 7
click at [377, 103] on input "18" at bounding box center [407, 104] width 90 height 7
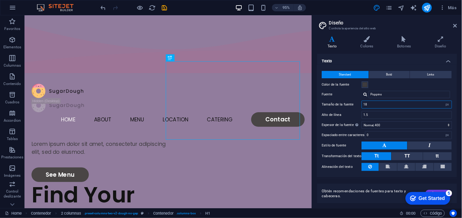
type input "1"
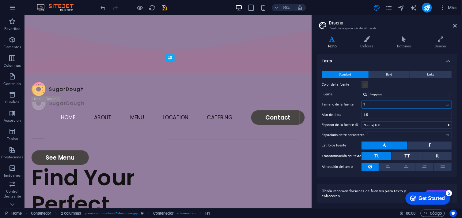
drag, startPoint x: 428, startPoint y: 105, endPoint x: 428, endPoint y: 100, distance: 4.3
click at [428, 101] on input "1" at bounding box center [407, 104] width 90 height 7
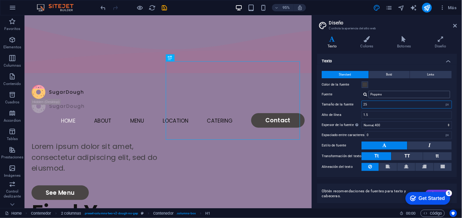
type input "25"
click at [393, 92] on input "Poppins" at bounding box center [409, 94] width 81 height 7
type input "P"
type input "S"
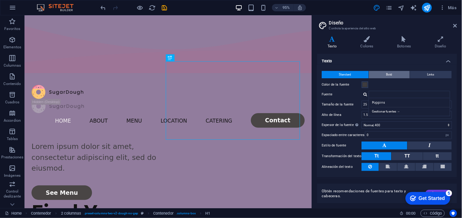
click at [394, 76] on button "Bold" at bounding box center [389, 74] width 41 height 7
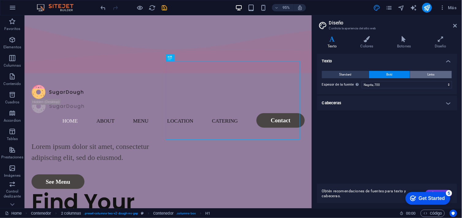
click at [422, 74] on button "Links" at bounding box center [431, 74] width 42 height 7
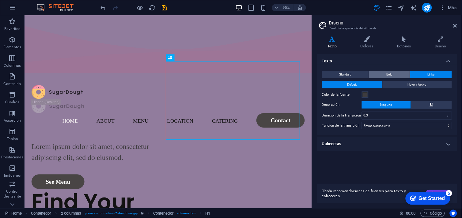
click at [392, 73] on span "Bold" at bounding box center [389, 74] width 6 height 7
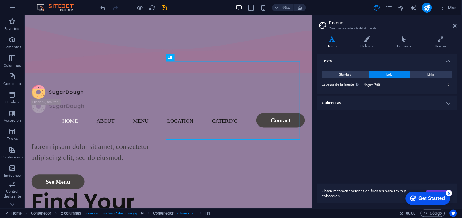
click at [448, 101] on h4 "Cabeceras" at bounding box center [387, 103] width 140 height 15
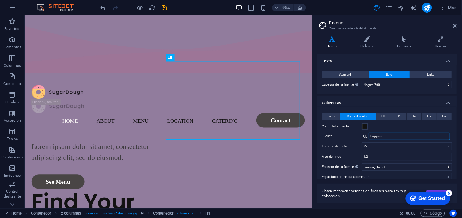
click at [385, 137] on input "Poppins" at bounding box center [409, 136] width 81 height 7
type input "P"
type input "F"
type input "D"
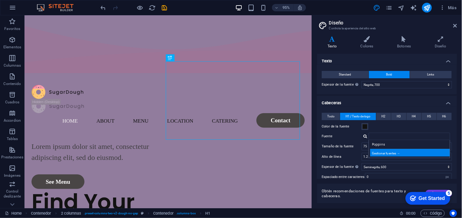
click at [391, 154] on div "Gestionar fuentes →" at bounding box center [410, 153] width 81 height 8
select select "popularity"
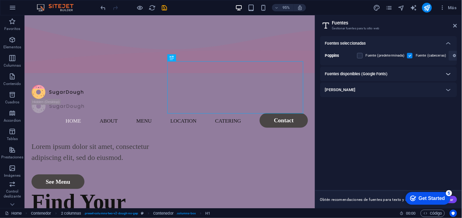
click at [446, 74] on icon at bounding box center [448, 73] width 7 height 7
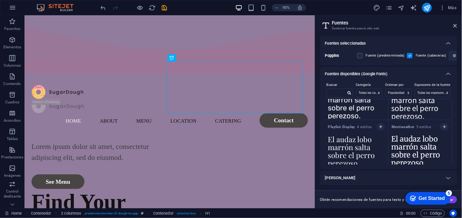
scroll to position [406, 0]
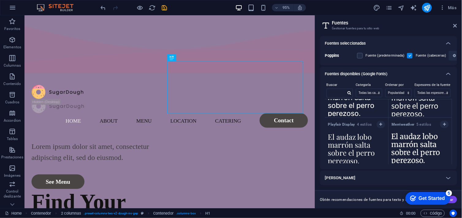
click at [434, 151] on textarea "El audaz lobo marrón salta sobre el perro perezoso." at bounding box center [419, 147] width 63 height 34
click at [454, 197] on button "Generar" at bounding box center [443, 199] width 27 height 7
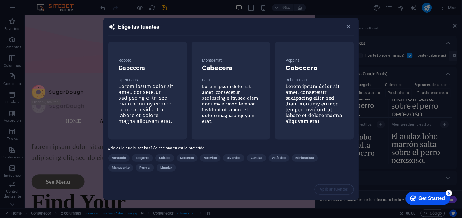
drag, startPoint x: 451, startPoint y: 164, endPoint x: 448, endPoint y: 138, distance: 25.9
click at [448, 138] on div "Elige las fuentes Roboto Cabecera Open Sans Lorem ipsum dolor sit amet, consete…" at bounding box center [231, 109] width 462 height 218
drag, startPoint x: 448, startPoint y: 138, endPoint x: 450, endPoint y: 161, distance: 23.4
click at [450, 161] on div "Elige las fuentes Roboto Cabecera Open Sans Lorem ipsum dolor sit amet, consete…" at bounding box center [231, 109] width 462 height 218
click at [232, 155] on span "Divertido" at bounding box center [234, 158] width 14 height 7
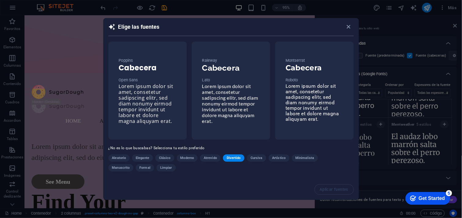
drag, startPoint x: 452, startPoint y: 157, endPoint x: 452, endPoint y: 152, distance: 4.6
click at [452, 152] on div "Elige las fuentes Poppins Cabecera Open Sans Lorem ipsum dolor sit amet, conset…" at bounding box center [231, 109] width 462 height 218
click at [348, 29] on icon "button" at bounding box center [348, 26] width 7 height 7
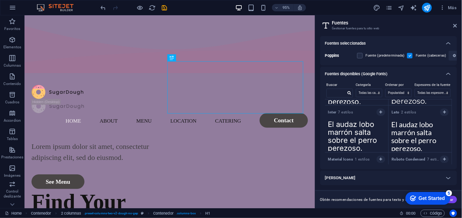
scroll to position [0, 0]
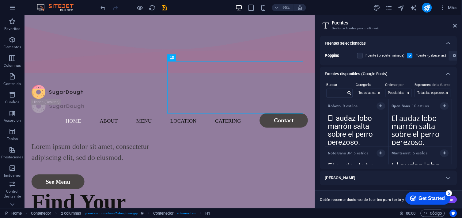
click at [451, 199] on div "checkmark Get Started 5 First Steps in the Editor Let's guide you through the t…" at bounding box center [426, 198] width 52 height 18
click at [434, 139] on textarea "El audaz lobo marrón salta sobre el perro perezoso." at bounding box center [419, 128] width 63 height 34
click at [427, 124] on textarea "El audaz lobo marrón salta sobre el perro perezoso." at bounding box center [419, 128] width 63 height 34
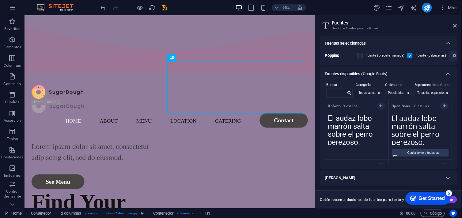
click at [424, 107] on span "Open Sans 10 estilos" at bounding box center [411, 106] width 38 height 5
click at [441, 104] on button "button" at bounding box center [444, 106] width 9 height 7
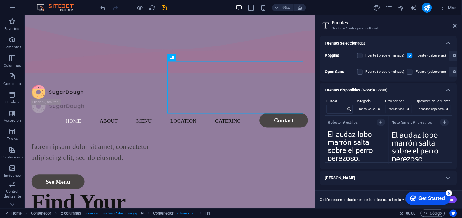
click at [452, 120] on div "Roboto 9 estilos El audaz lobo marrón salta sobre el perro perezoso. Copiar tex…" at bounding box center [388, 140] width 127 height 49
click at [451, 120] on div "Roboto 9 estilos El audaz lobo marrón salta sobre el perro perezoso. Copiar tex…" at bounding box center [388, 140] width 127 height 49
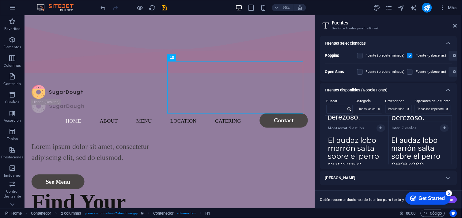
scroll to position [48, 0]
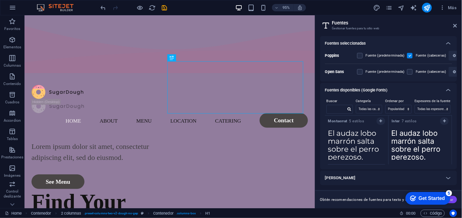
click at [454, 198] on button "Generar" at bounding box center [443, 199] width 27 height 7
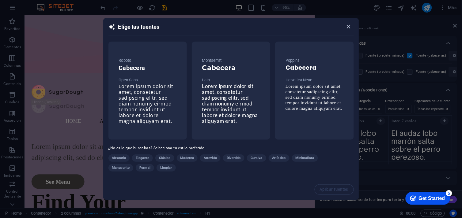
click at [347, 25] on icon "button" at bounding box center [348, 26] width 7 height 7
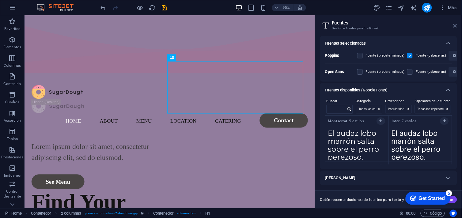
click at [455, 25] on icon at bounding box center [455, 25] width 4 height 5
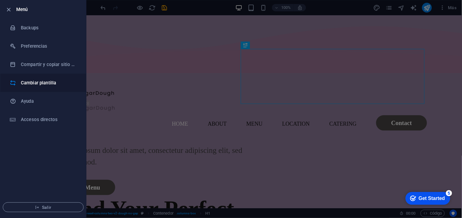
click at [37, 80] on h6 "Cambiar plantilla" at bounding box center [49, 82] width 57 height 7
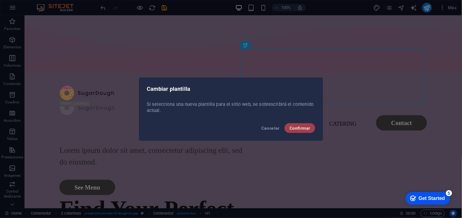
click at [307, 129] on span "Confirmar" at bounding box center [299, 128] width 21 height 5
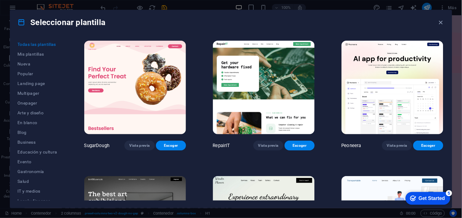
click at [284, 95] on img at bounding box center [264, 88] width 102 height 94
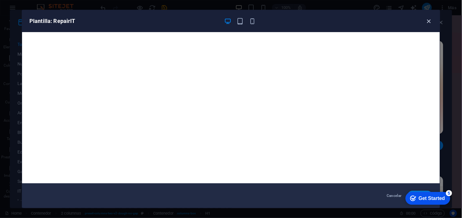
click at [432, 20] on icon "button" at bounding box center [428, 21] width 7 height 7
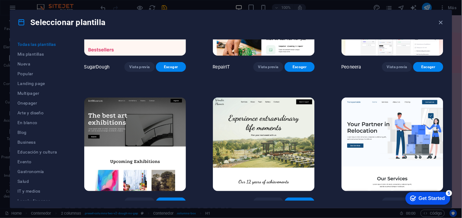
scroll to position [94, 0]
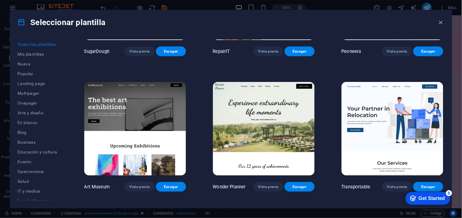
click at [296, 127] on img at bounding box center [264, 129] width 102 height 94
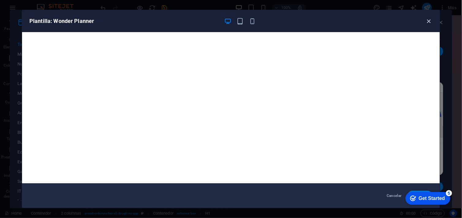
click at [427, 19] on icon "button" at bounding box center [428, 21] width 7 height 7
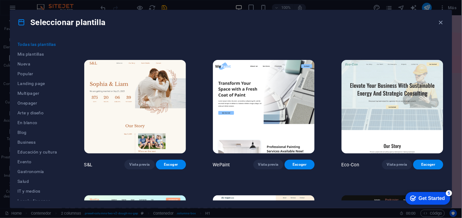
scroll to position [268, 0]
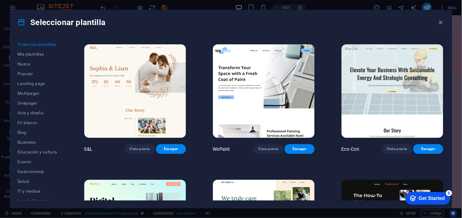
click at [299, 80] on img at bounding box center [264, 91] width 102 height 94
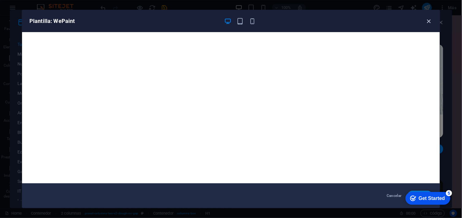
click at [427, 18] on icon "button" at bounding box center [428, 21] width 7 height 7
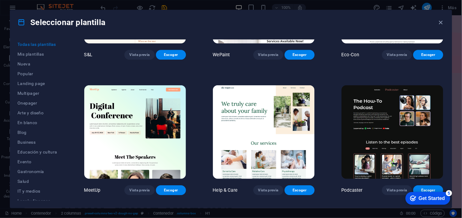
scroll to position [378, 0]
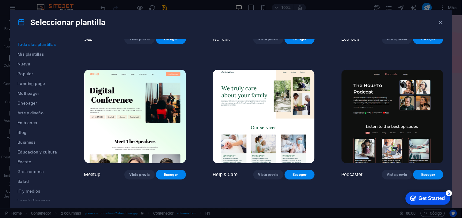
click at [239, 114] on img at bounding box center [264, 117] width 102 height 94
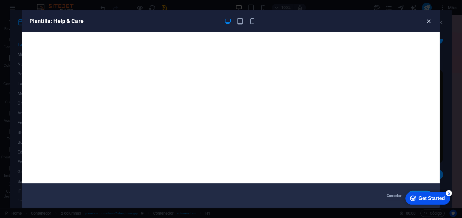
click at [427, 20] on icon "button" at bounding box center [428, 21] width 7 height 7
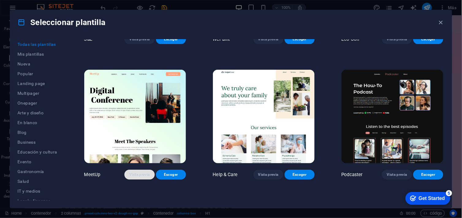
click at [134, 170] on button "Vista previa" at bounding box center [139, 175] width 30 height 10
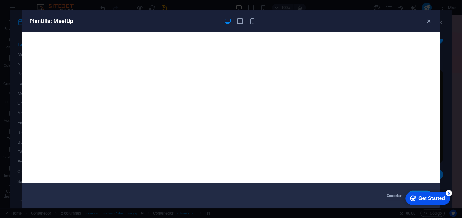
click at [441, 50] on div "Plantilla: MeetUp Cancelar Escoger" at bounding box center [231, 109] width 462 height 218
click at [441, 22] on div "Plantilla: MeetUp Cancelar Escoger" at bounding box center [231, 109] width 462 height 218
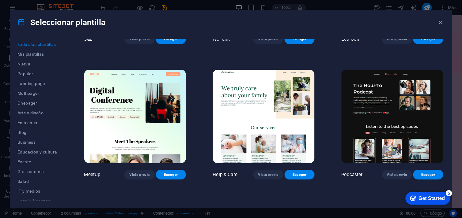
click at [441, 21] on div "Plantilla: MeetUp Cancelar Escoger" at bounding box center [231, 109] width 462 height 218
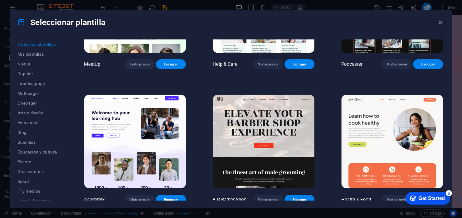
scroll to position [504, 0]
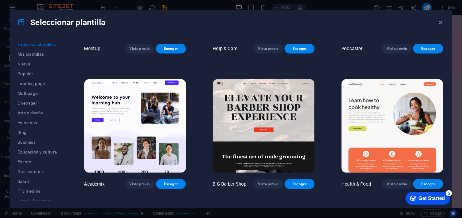
click at [417, 104] on img at bounding box center [392, 126] width 102 height 94
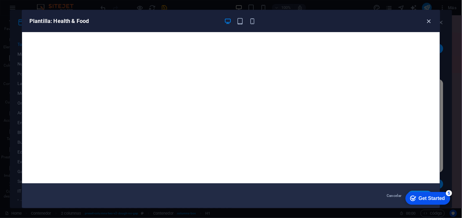
click at [426, 23] on icon "button" at bounding box center [428, 21] width 7 height 7
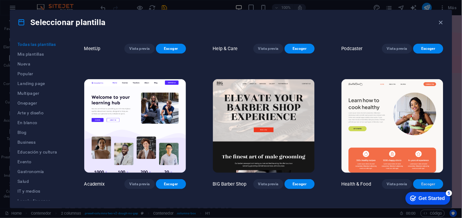
click at [416, 179] on button "Escoger" at bounding box center [428, 184] width 30 height 10
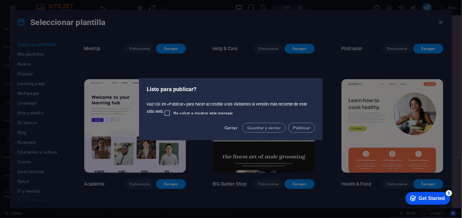
click at [235, 128] on span "Cerrar" at bounding box center [230, 128] width 13 height 5
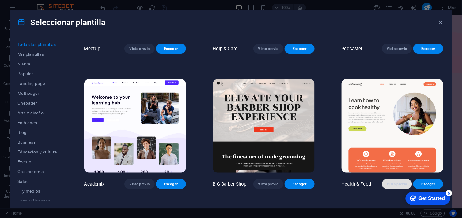
click at [395, 182] on span "Vista previa" at bounding box center [397, 184] width 20 height 5
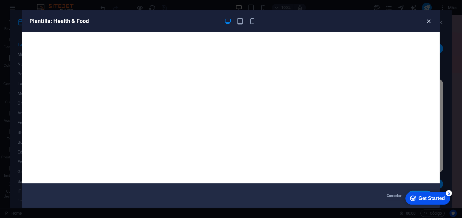
click at [426, 21] on icon "button" at bounding box center [428, 21] width 7 height 7
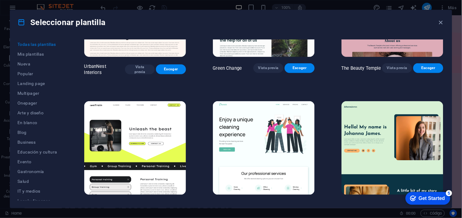
scroll to position [772, 0]
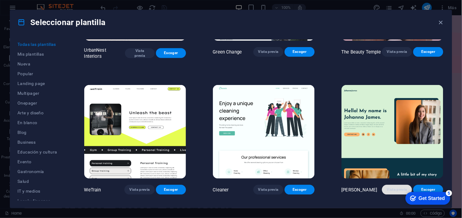
click at [396, 185] on button "Vista previa" at bounding box center [397, 190] width 30 height 10
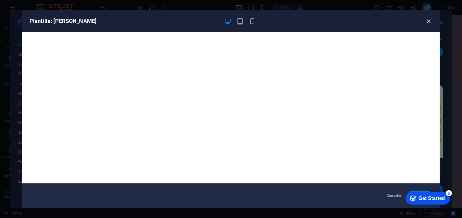
click at [430, 22] on icon "button" at bounding box center [428, 21] width 7 height 7
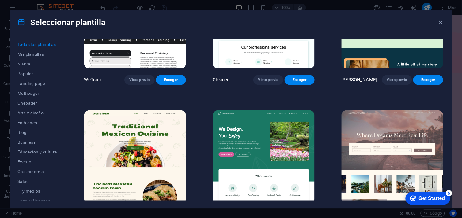
scroll to position [913, 0]
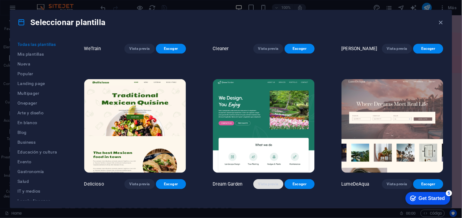
click at [272, 182] on span "Vista previa" at bounding box center [268, 184] width 20 height 5
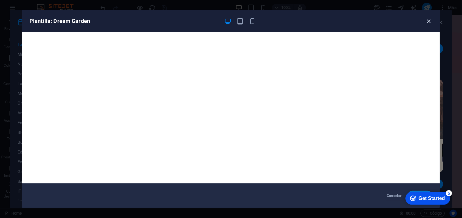
click at [428, 22] on icon "button" at bounding box center [428, 21] width 7 height 7
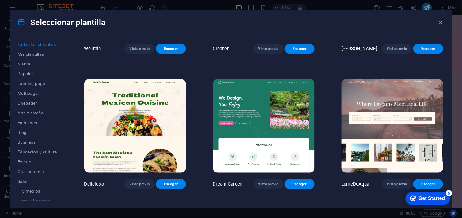
scroll to position [1055, 0]
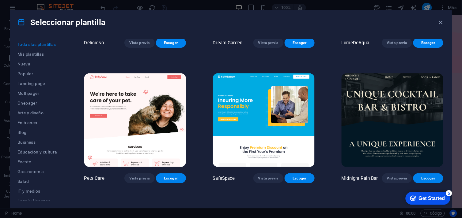
drag, startPoint x: 443, startPoint y: 63, endPoint x: 443, endPoint y: 67, distance: 3.4
click at [443, 67] on div "SugarDough Vista previa Escoger RepairIT Vista previa Escoger Peoneera Vista pr…" at bounding box center [263, 119] width 361 height 161
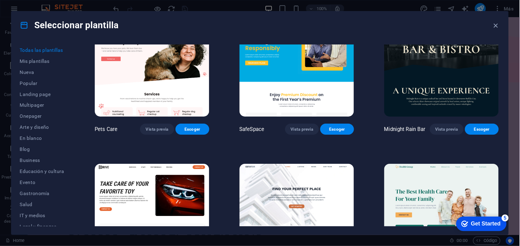
scroll to position [1103, 0]
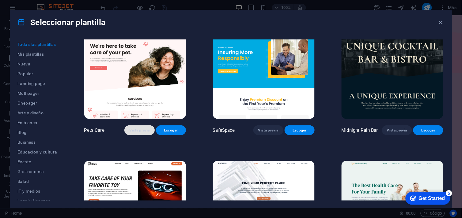
click at [144, 128] on span "Vista previa" at bounding box center [139, 130] width 20 height 5
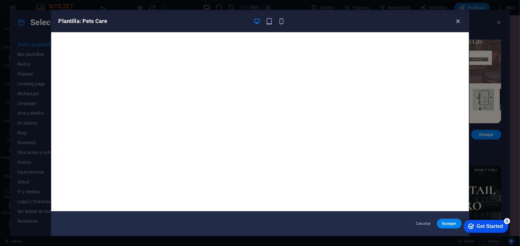
click at [457, 20] on icon "button" at bounding box center [457, 21] width 7 height 7
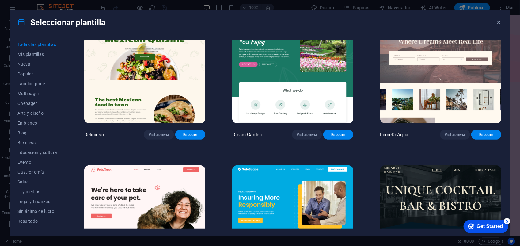
scroll to position [1252, 0]
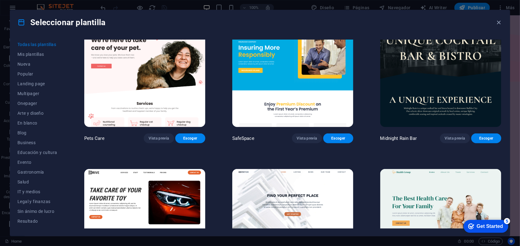
click at [461, 73] on div "SugarDough Vista previa Escoger RepairIT Vista previa Escoger Peoneera Vista pr…" at bounding box center [292, 133] width 419 height 189
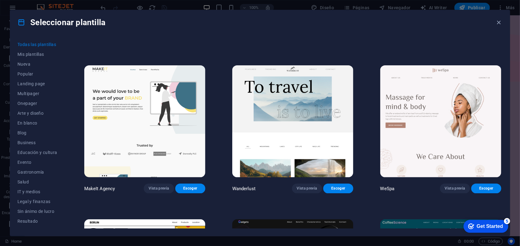
scroll to position [1526, 0]
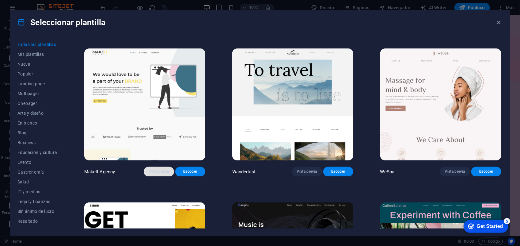
click at [150, 169] on span "Vista previa" at bounding box center [158, 171] width 20 height 5
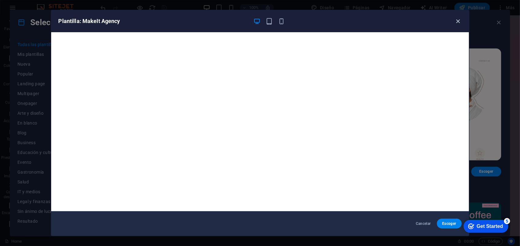
click at [457, 21] on icon "button" at bounding box center [457, 21] width 7 height 7
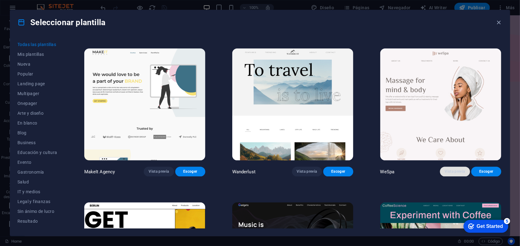
click at [455, 169] on span "Vista previa" at bounding box center [455, 171] width 20 height 5
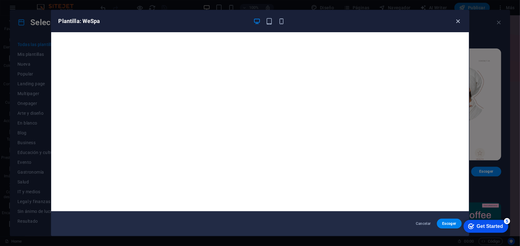
click at [456, 21] on icon "button" at bounding box center [457, 21] width 7 height 7
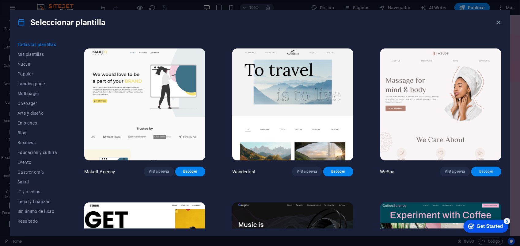
click at [461, 169] on span "Escoger" at bounding box center [486, 171] width 20 height 5
